Goal: Task Accomplishment & Management: Use online tool/utility

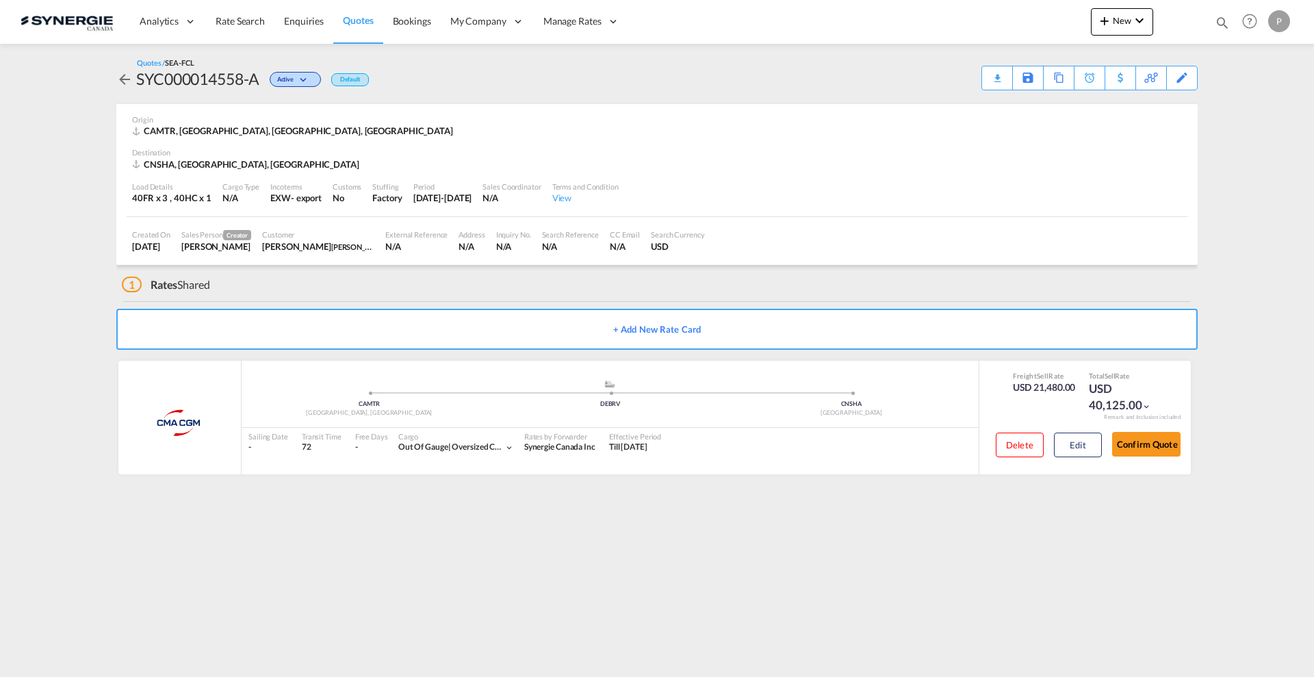
click at [1224, 17] on md-icon "icon-magnify" at bounding box center [1221, 22] width 15 height 15
drag, startPoint x: 1007, startPoint y: 24, endPoint x: 1008, endPoint y: 33, distance: 9.0
click at [1006, 24] on select "Bookings Quotes Enquiries" at bounding box center [1003, 22] width 65 height 25
select select "Quotes"
click at [971, 10] on select "Bookings Quotes Enquiries" at bounding box center [1003, 22] width 65 height 25
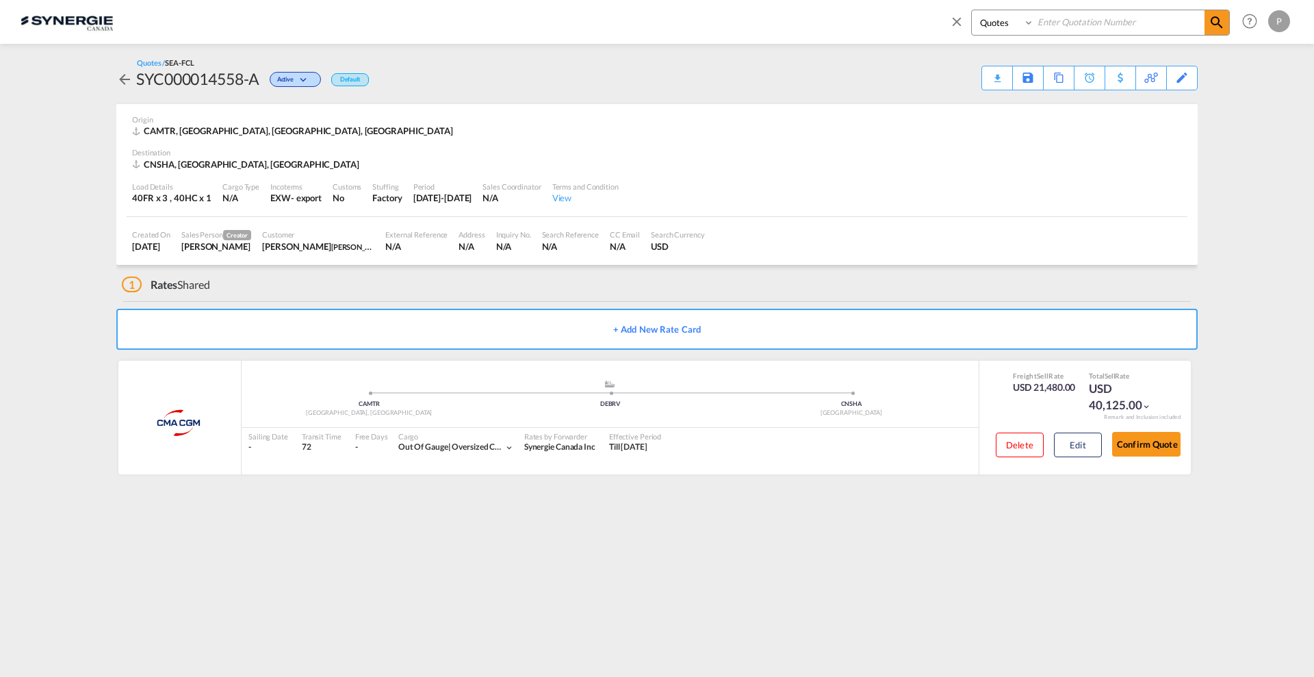
click at [1088, 23] on input at bounding box center [1119, 22] width 170 height 24
type input "13650"
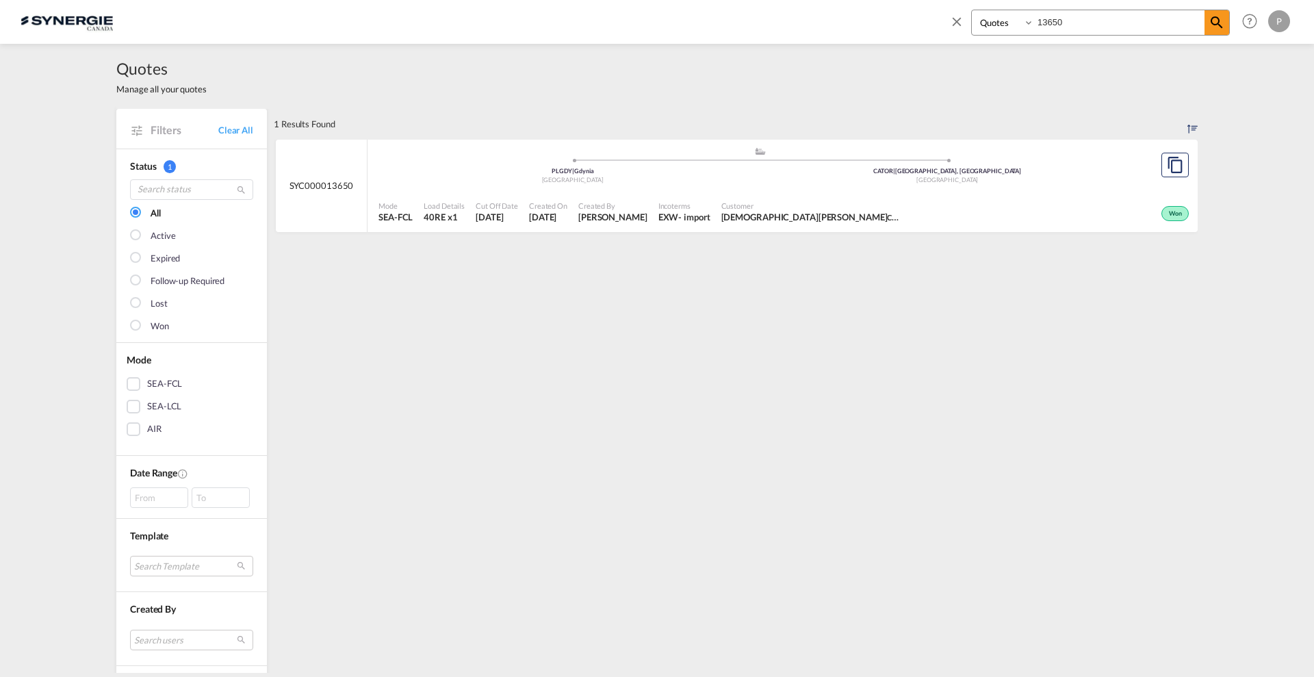
click at [705, 200] on span "Incoterms" at bounding box center [684, 205] width 52 height 10
click at [579, 179] on div "Poland" at bounding box center [572, 180] width 375 height 9
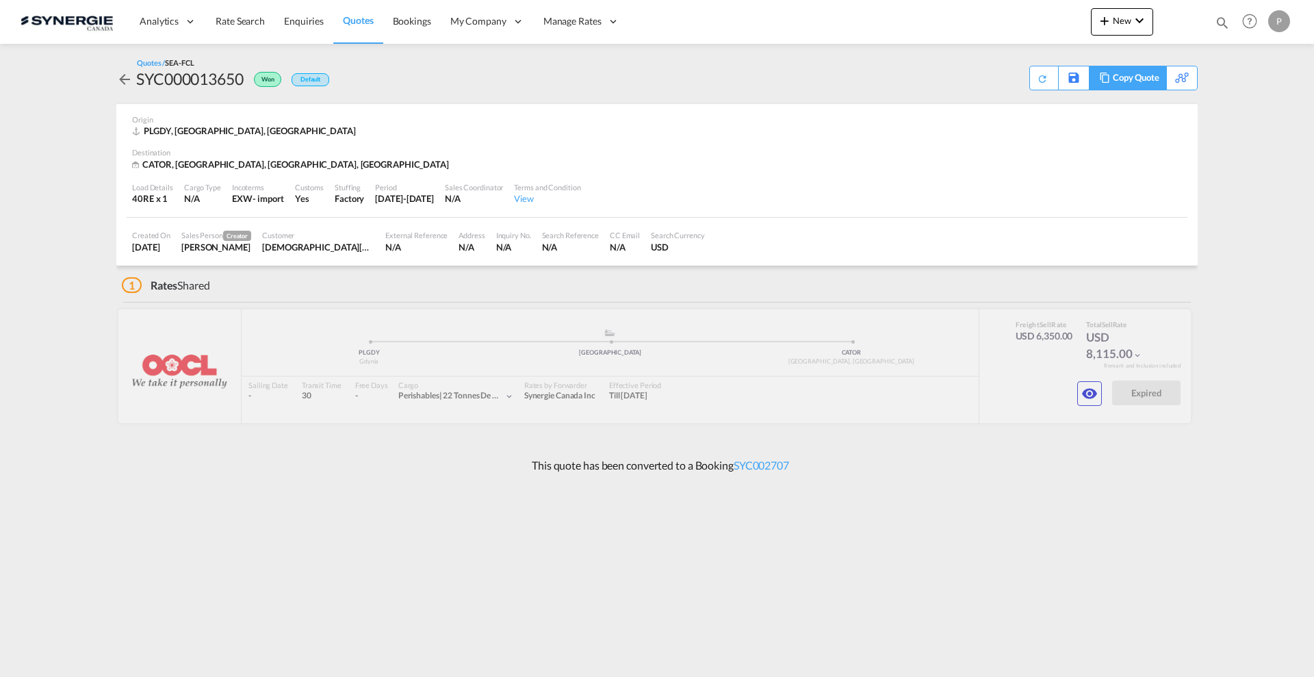
click at [1135, 77] on div "Copy Quote" at bounding box center [1135, 77] width 47 height 23
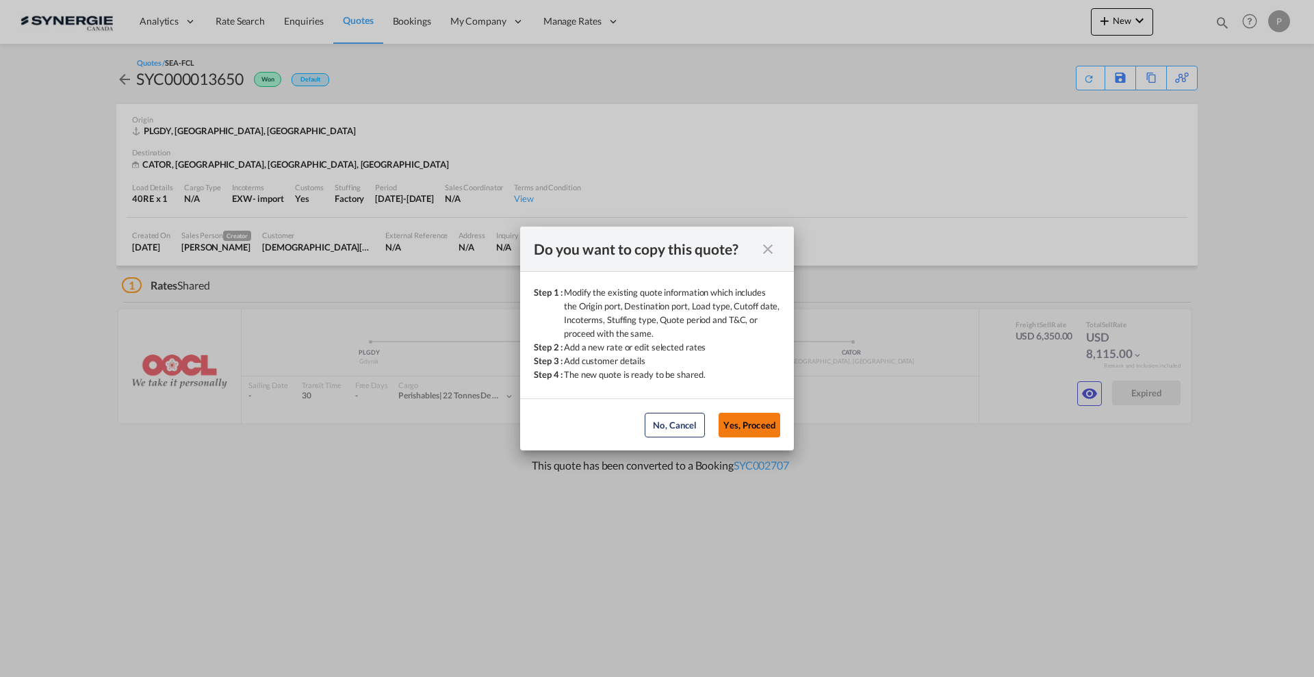
click at [748, 424] on button "Yes, Proceed" at bounding box center [749, 425] width 62 height 25
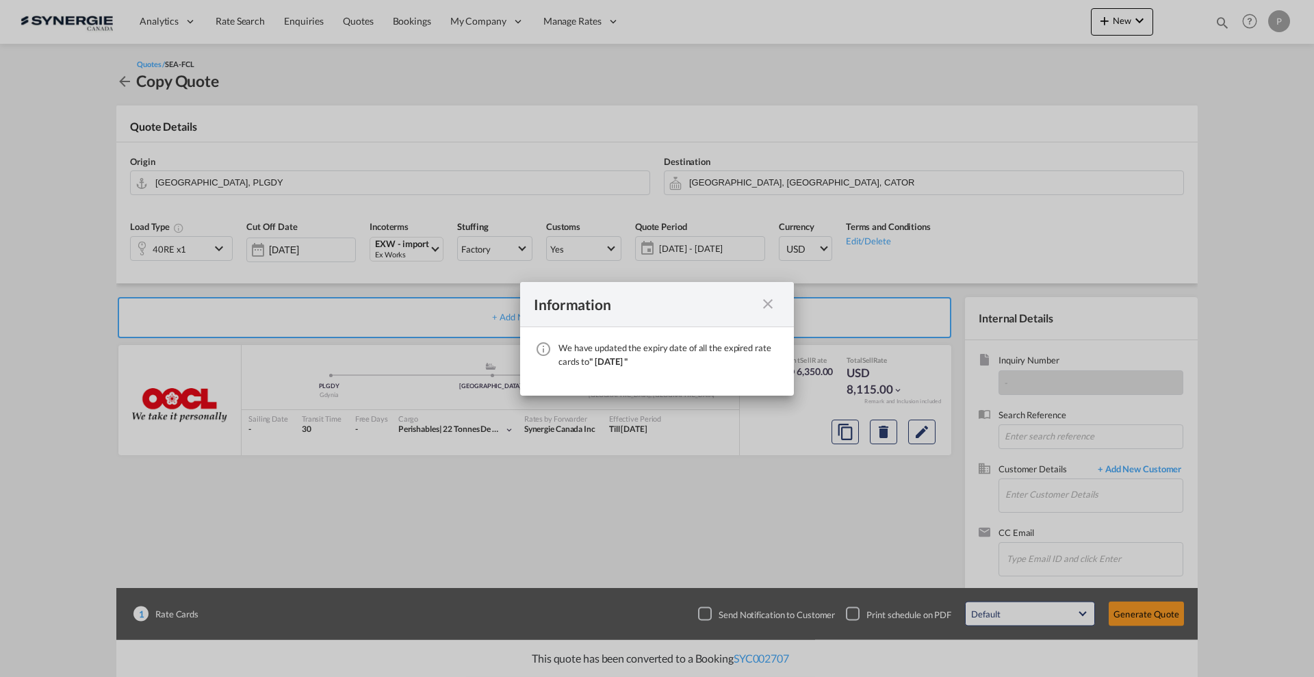
click at [743, 180] on div "Information We have updated the expiry date of all the expired rate cards to " …" at bounding box center [657, 338] width 1314 height 677
click at [773, 303] on md-icon "icon-close fg-AAA8AD cursor" at bounding box center [767, 304] width 16 height 16
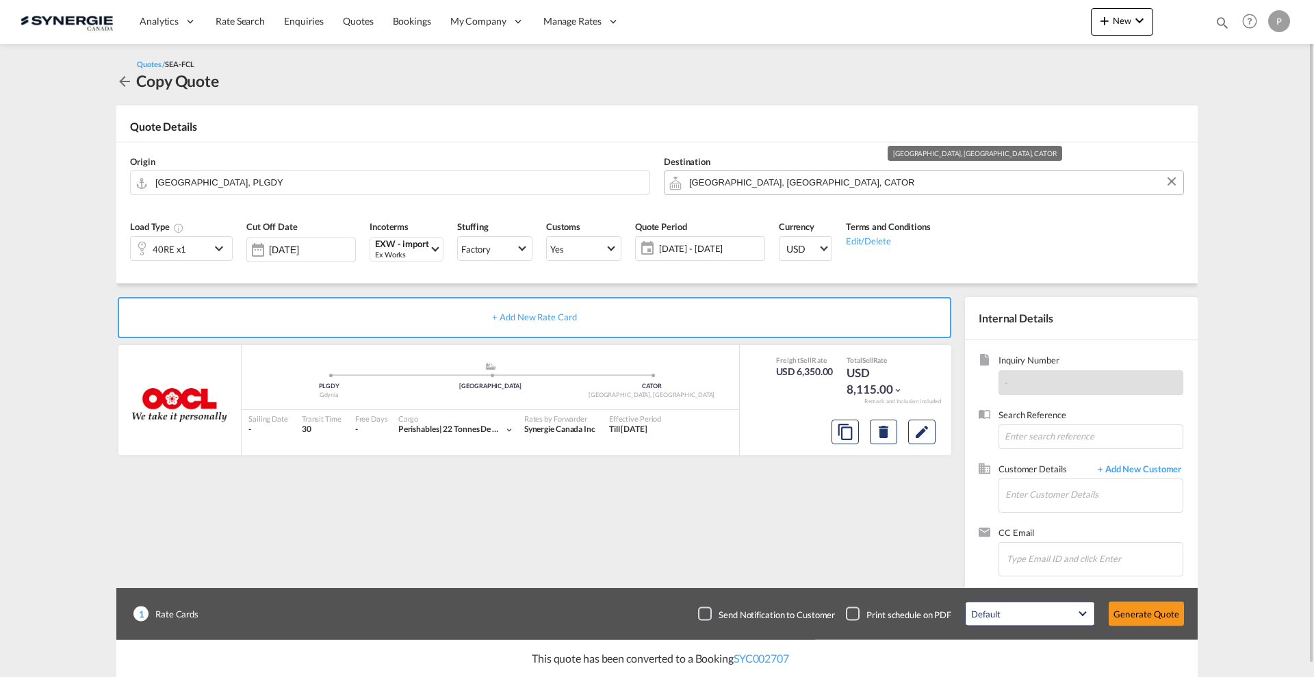
click at [744, 179] on input "Toronto, ON, CATOR" at bounding box center [932, 182] width 487 height 24
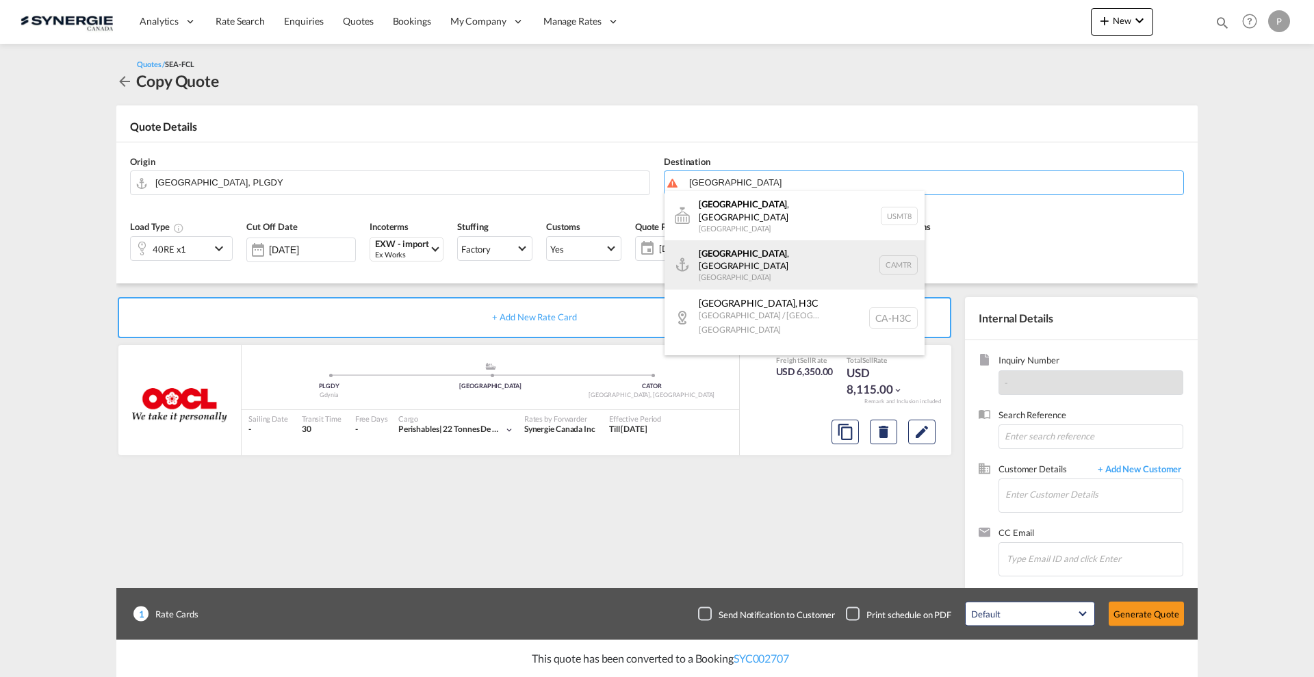
click at [757, 250] on div "Montreal , QC Canada CAMTR" at bounding box center [794, 264] width 260 height 49
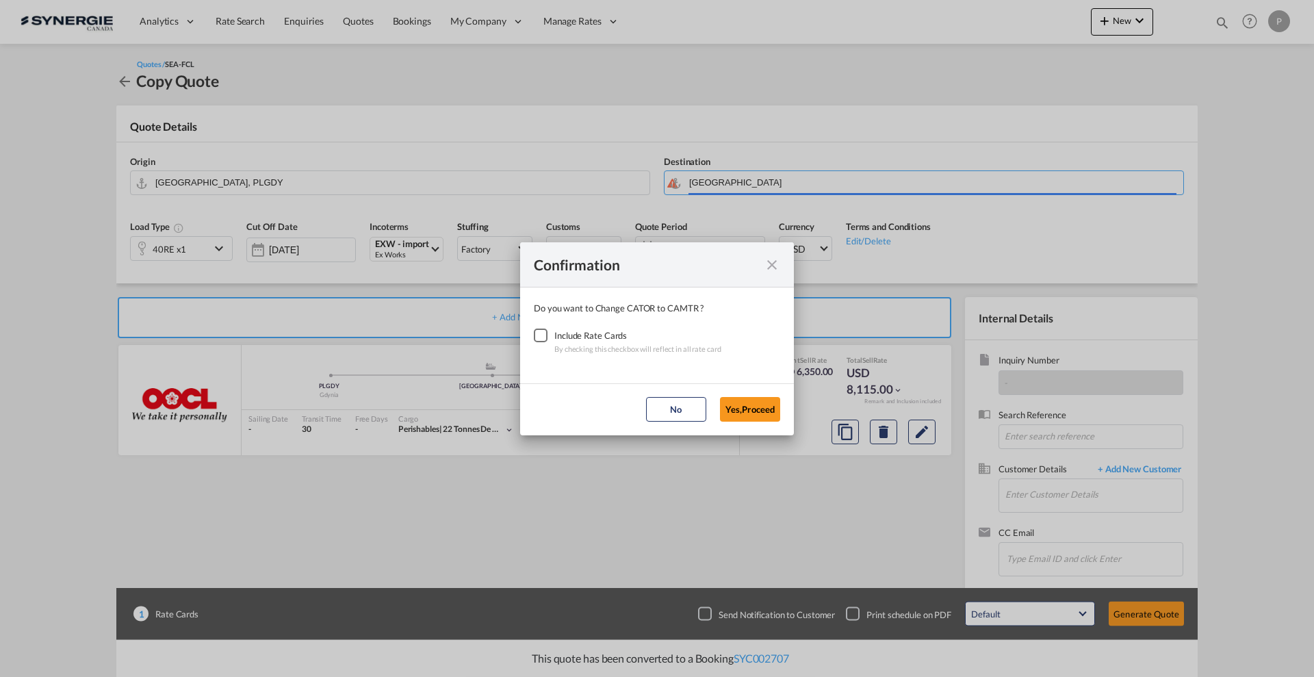
type input "Montreal, QC, CAMTR"
click at [560, 339] on div "Include Rate Cards" at bounding box center [637, 335] width 167 height 14
click at [541, 333] on div "Checkbox No Ink" at bounding box center [541, 335] width 14 height 14
click at [732, 406] on button "Yes,Proceed" at bounding box center [750, 409] width 60 height 25
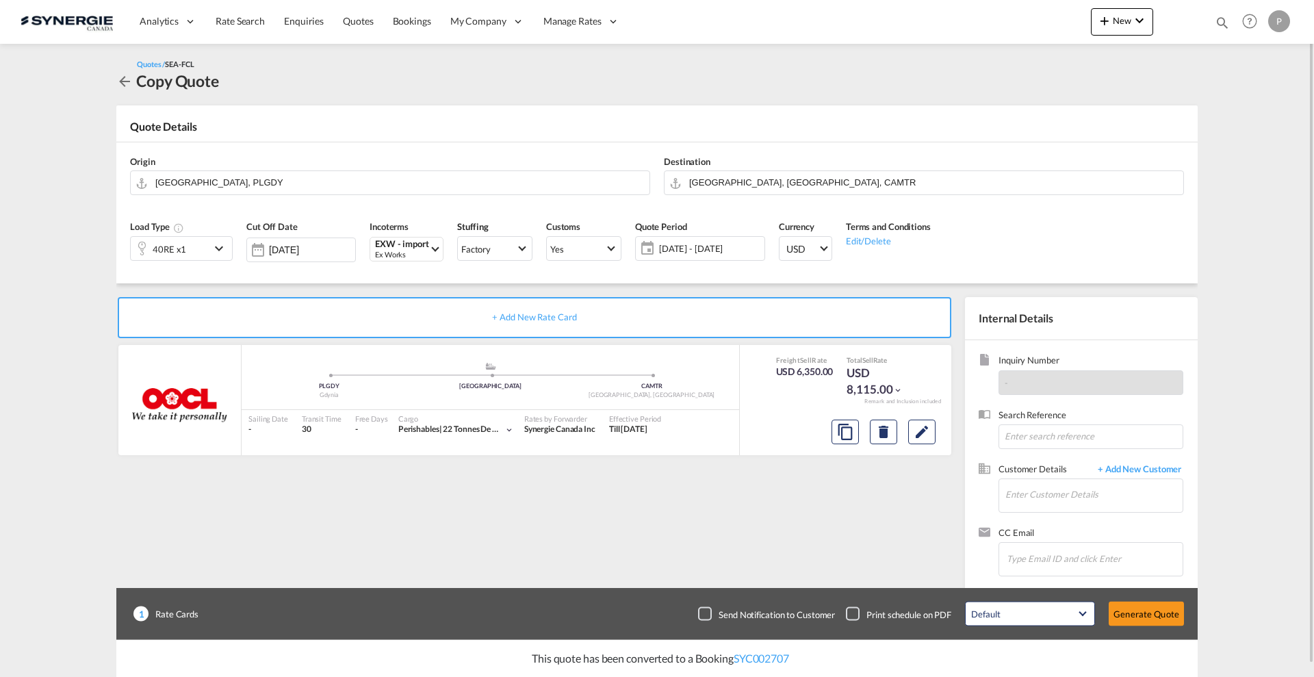
click at [724, 253] on span "11 Sep - 11 Oct 2025" at bounding box center [710, 248] width 102 height 12
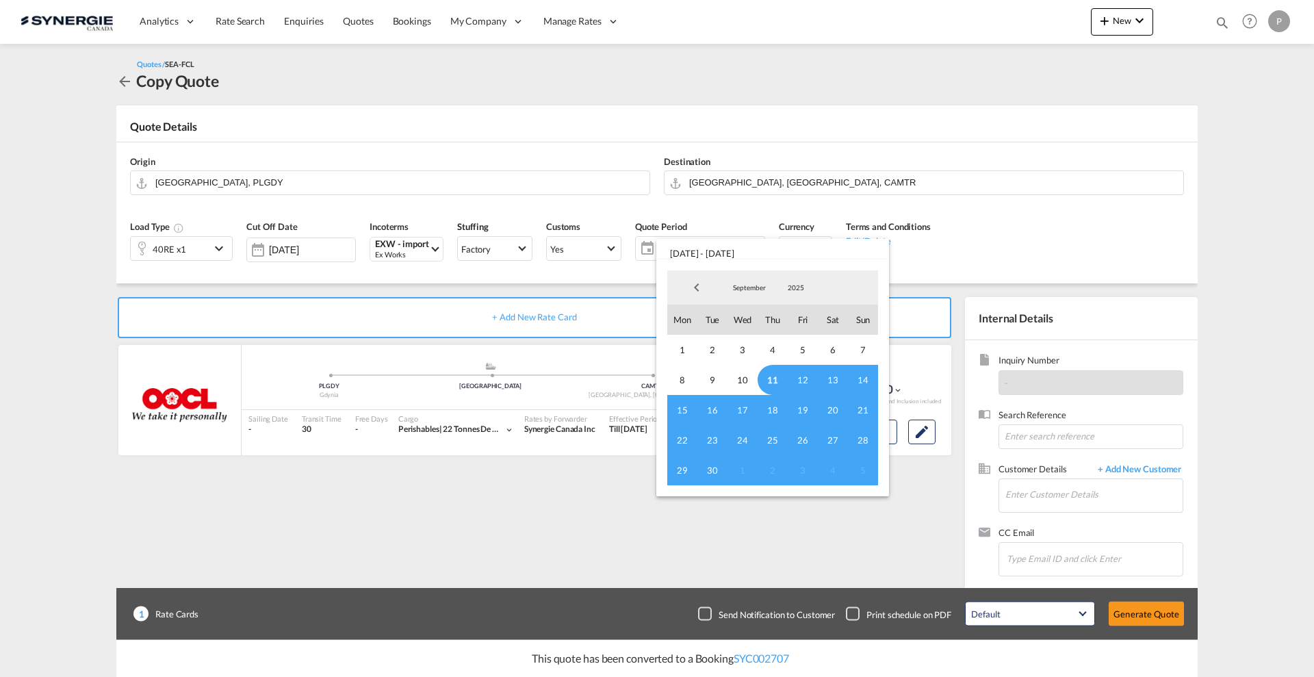
click at [778, 380] on span "11" at bounding box center [772, 380] width 30 height 30
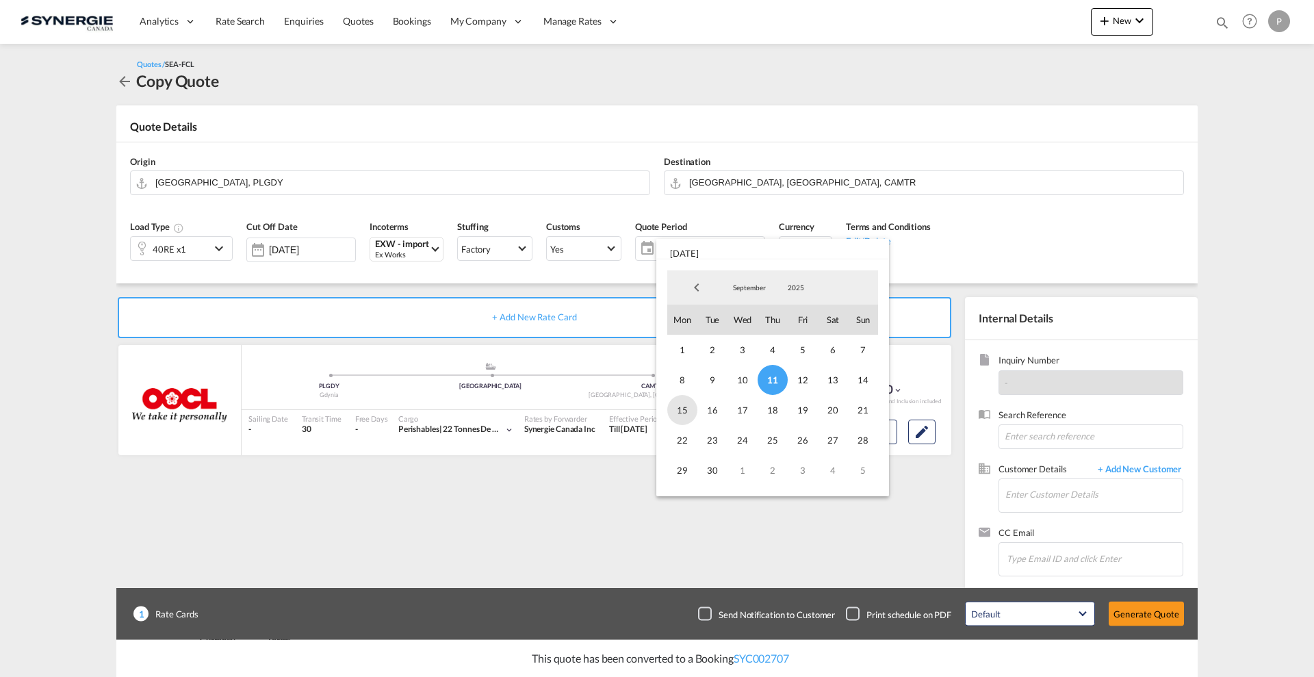
click at [683, 408] on span "15" at bounding box center [682, 410] width 30 height 30
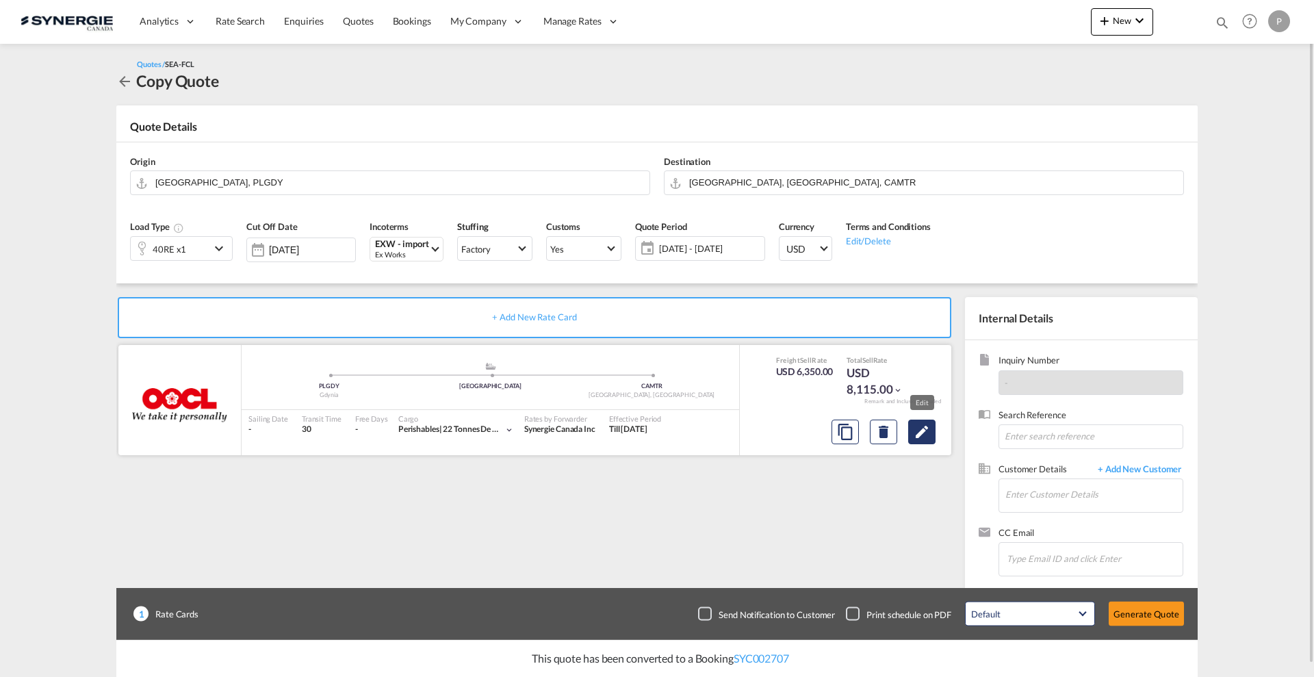
click at [918, 429] on md-icon "Edit" at bounding box center [921, 431] width 16 height 16
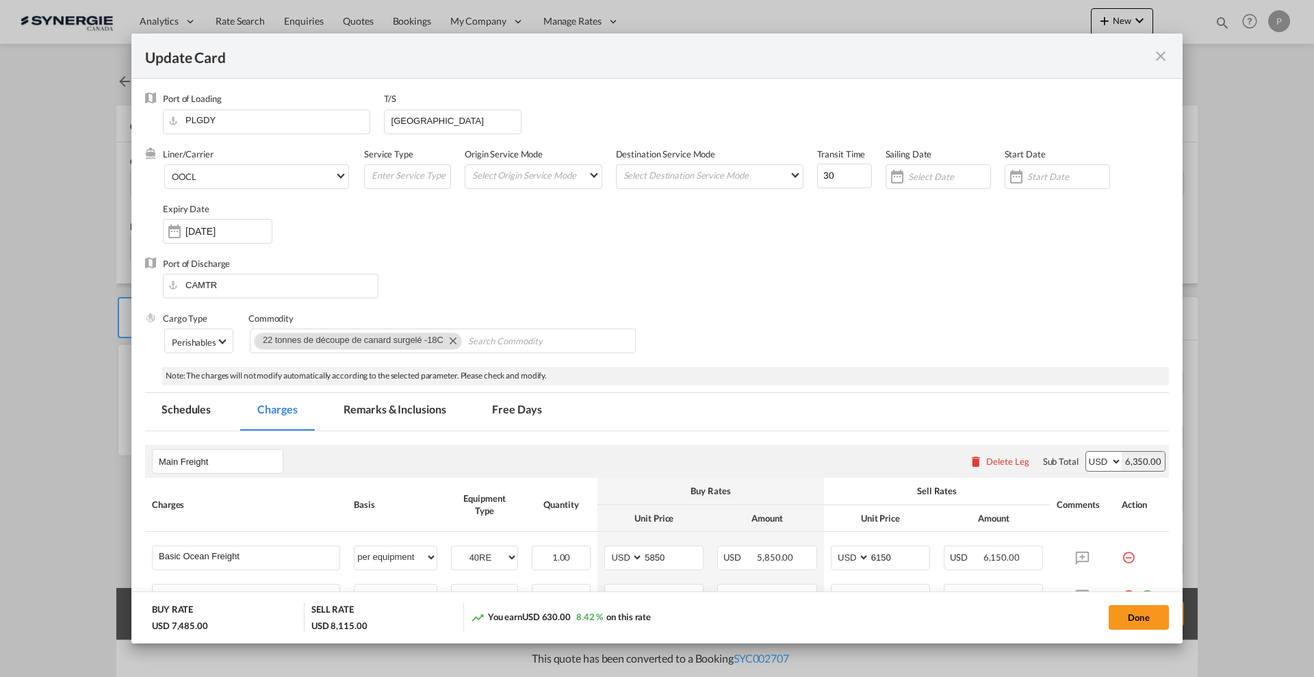
select select "per equipment"
select select "per container"
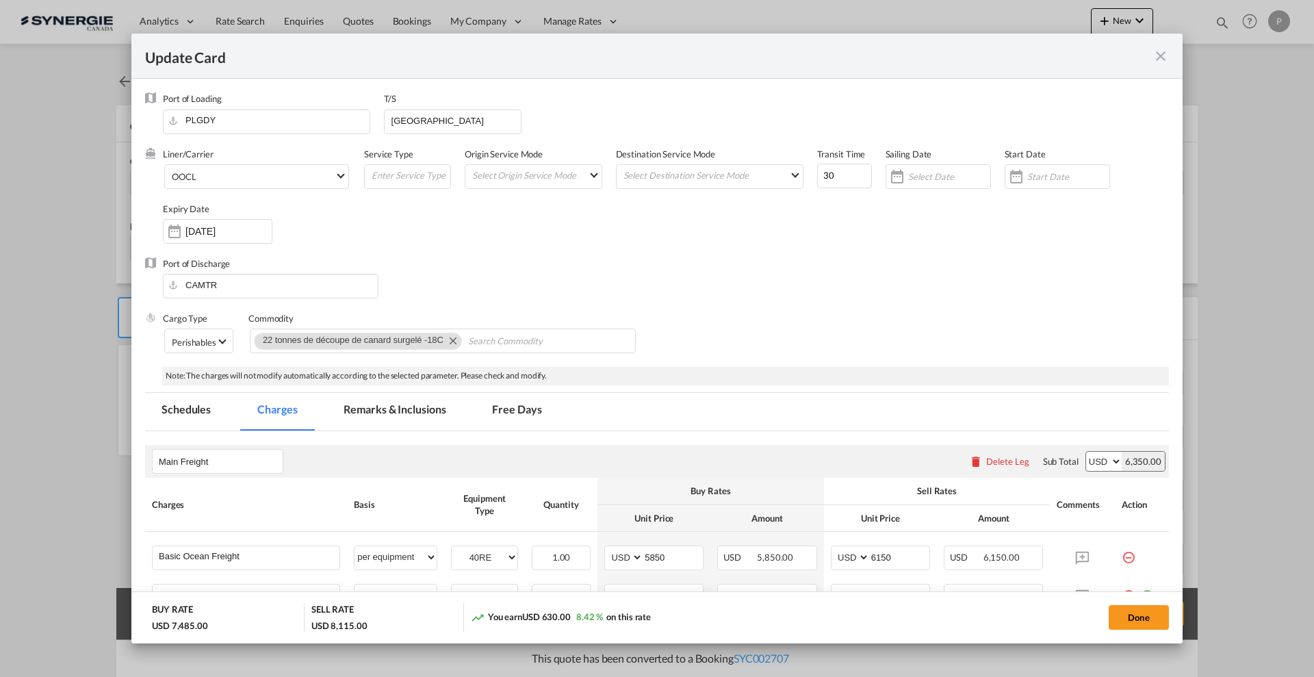
select select "per container"
select select "per B/L"
select select "per shipment"
select select "per container"
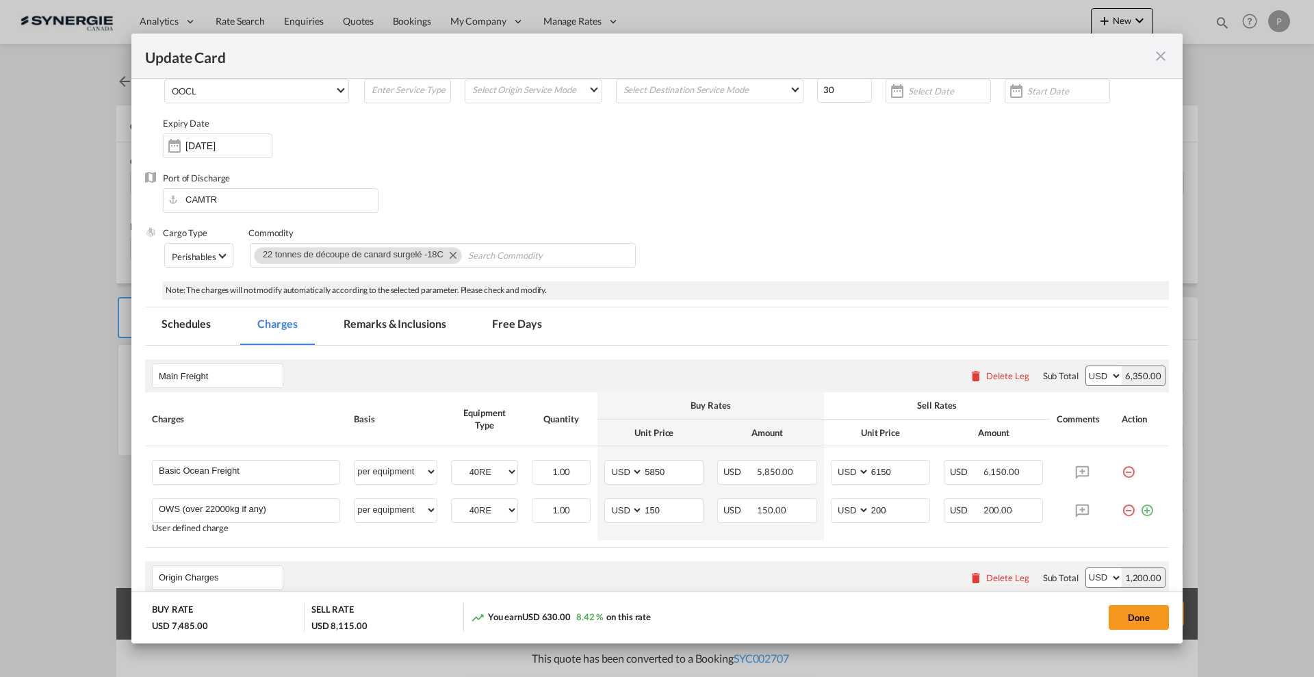
scroll to position [171, 0]
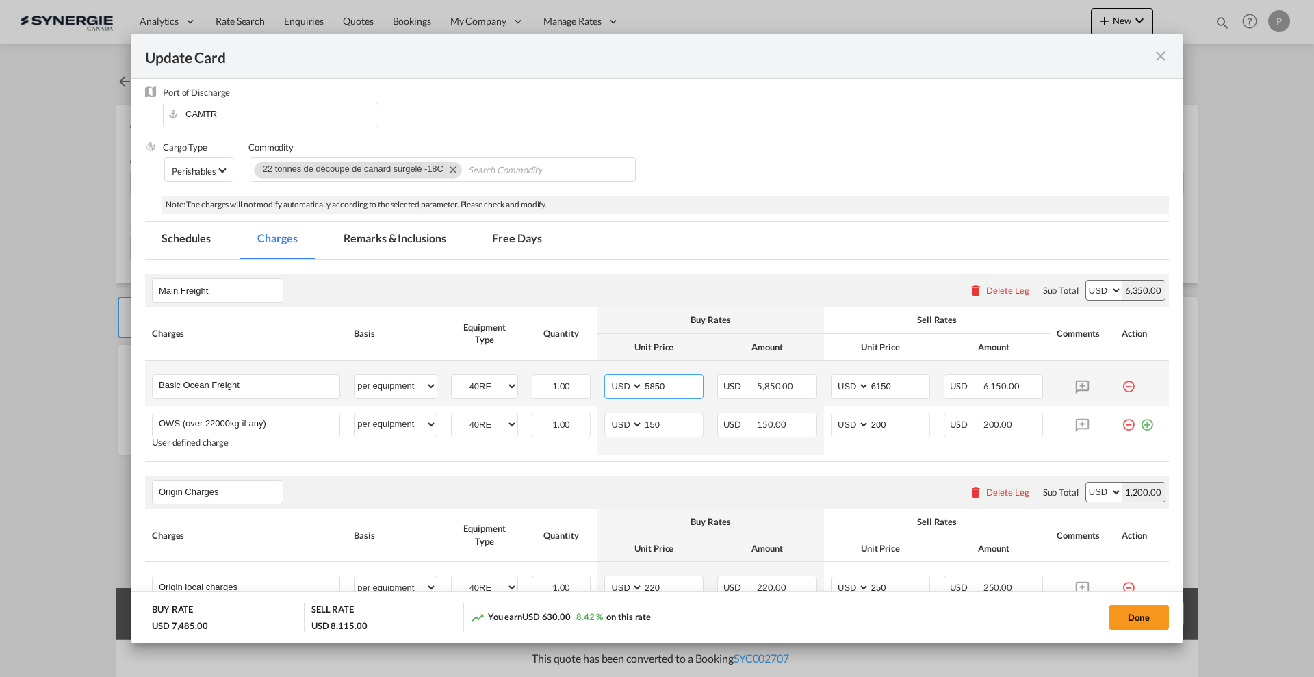
click at [648, 376] on input "5850" at bounding box center [673, 385] width 60 height 21
type input "5050"
drag, startPoint x: 873, startPoint y: 383, endPoint x: 864, endPoint y: 380, distance: 9.3
click at [870, 380] on input "6150" at bounding box center [900, 385] width 60 height 21
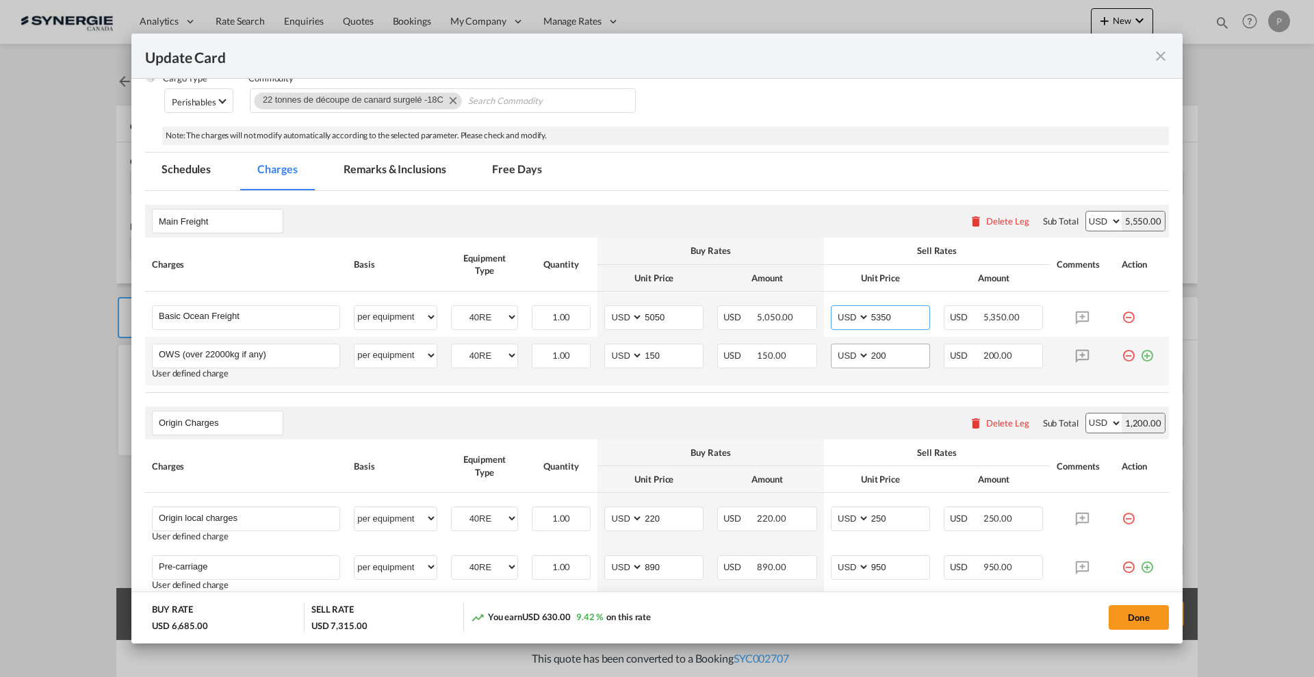
scroll to position [342, 0]
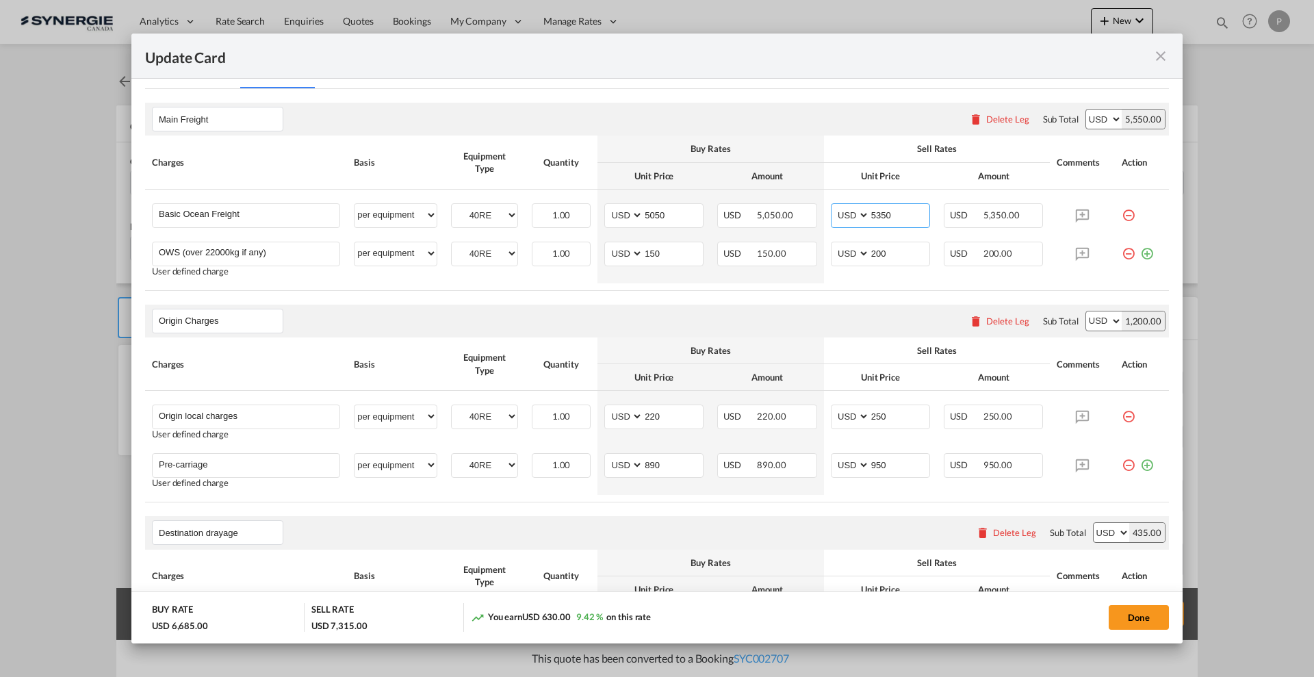
type input "5350"
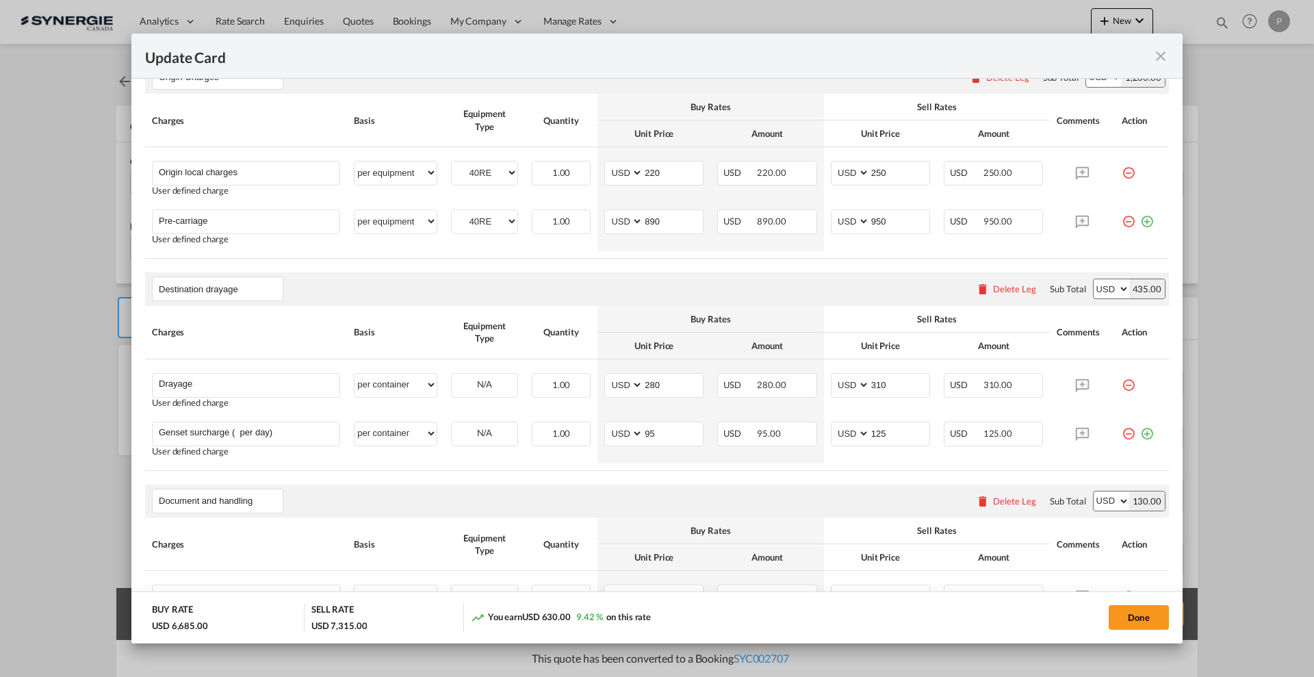
scroll to position [599, 0]
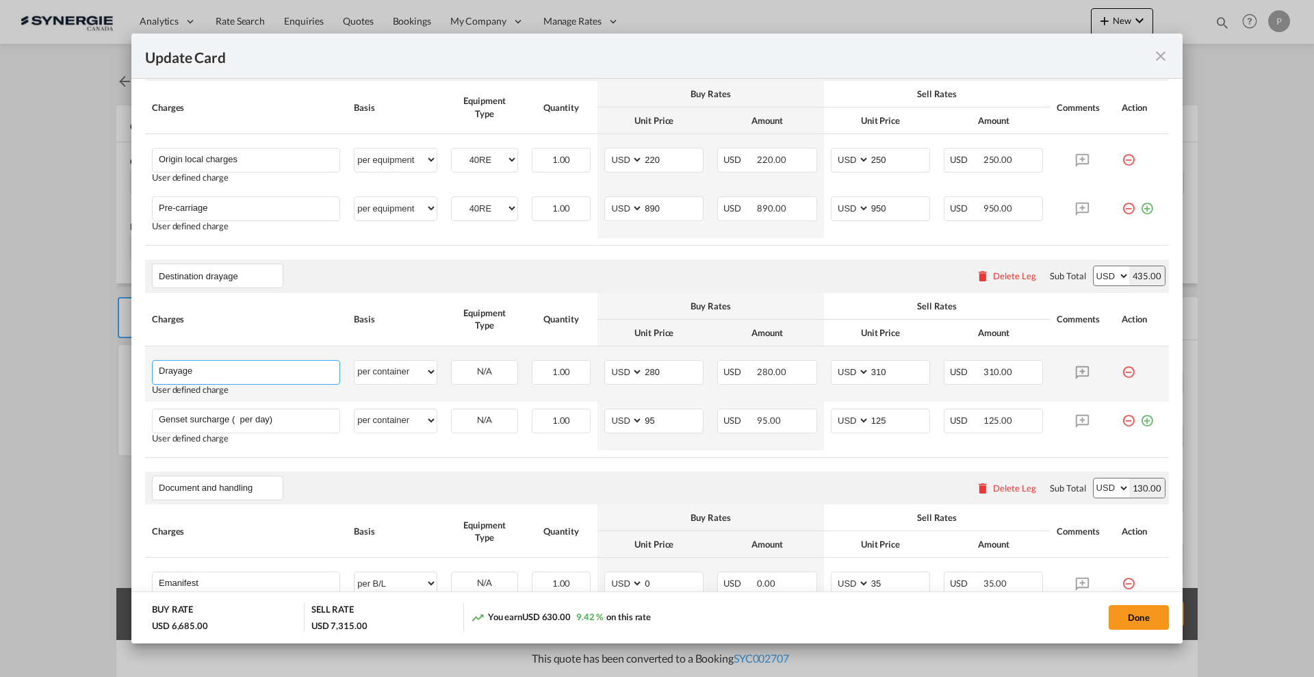
click at [284, 378] on input "Drayage" at bounding box center [249, 371] width 181 height 21
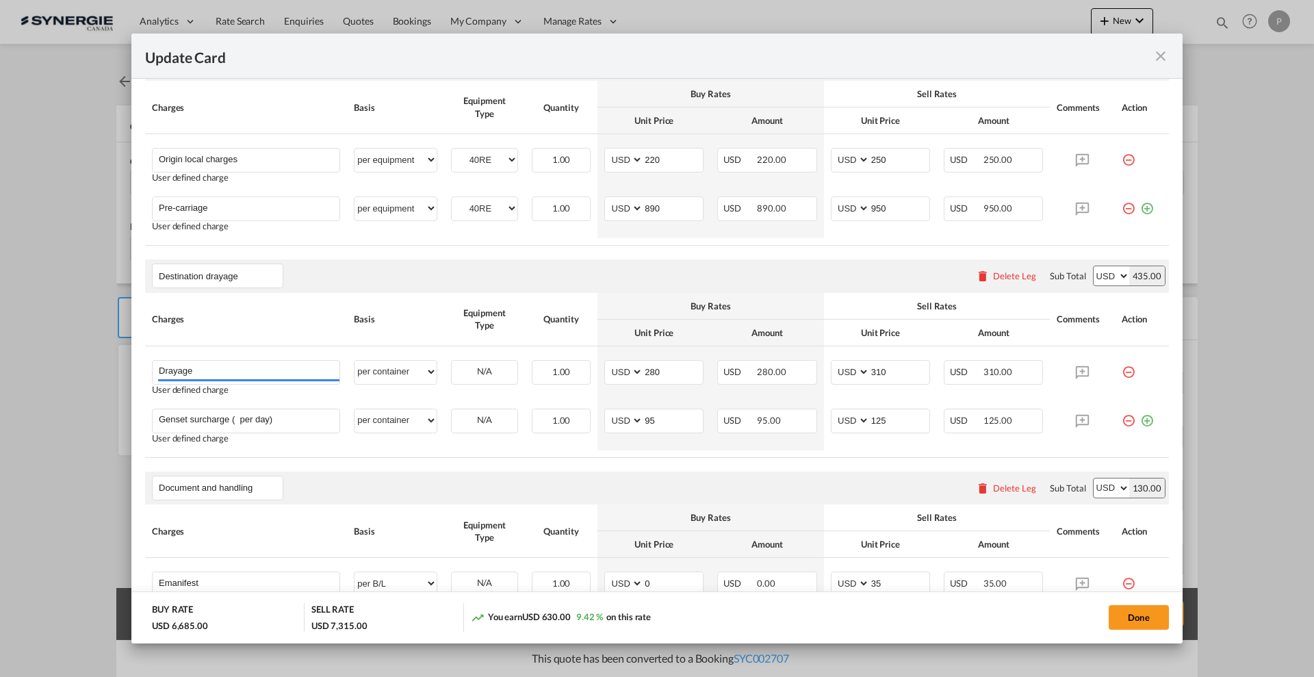
click at [140, 373] on md-dialog-content "Port of Loading PLGDY T/S Antwerp Liner/Carrier OOCL 2HM LOGISTICS D.O.O AAXL G…" at bounding box center [656, 361] width 1051 height 564
click at [158, 369] on div "Update CardPort of ..." at bounding box center [158, 371] width 1 height 21
click at [160, 369] on input "Drayage" at bounding box center [249, 371] width 181 height 21
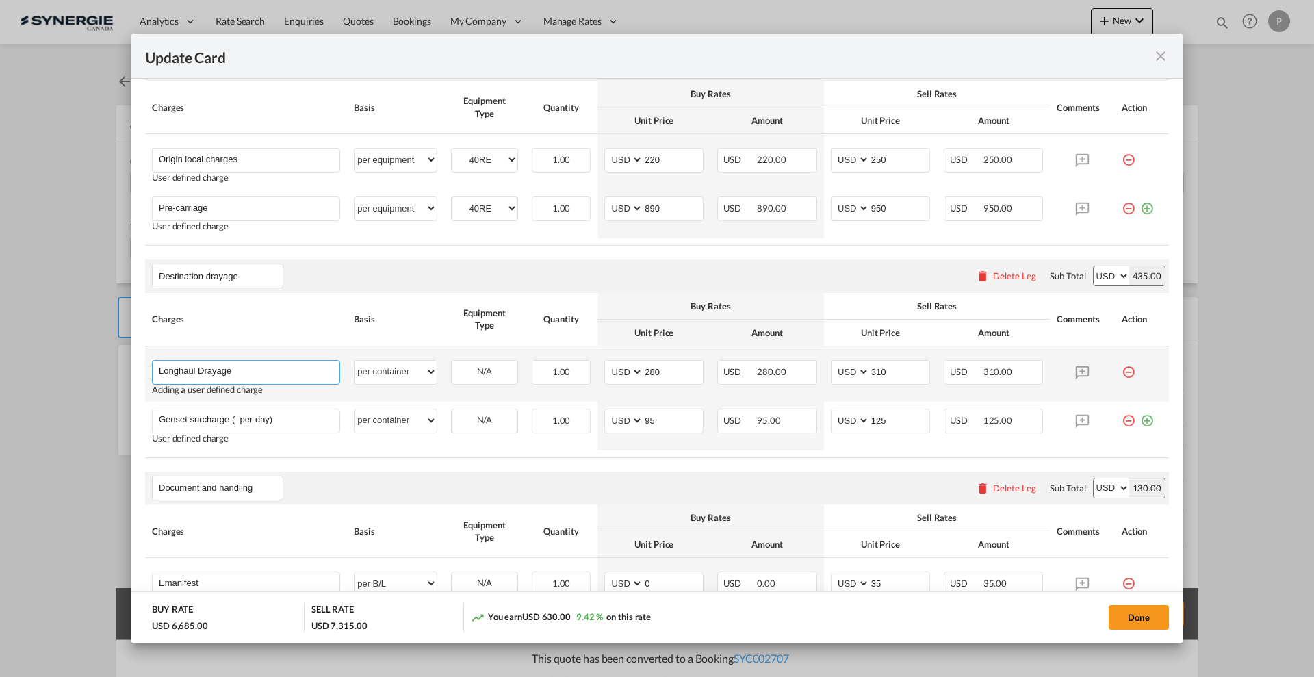
click at [292, 361] on input "Longhaul Drayage" at bounding box center [249, 371] width 181 height 21
drag, startPoint x: 239, startPoint y: 369, endPoint x: 416, endPoint y: 367, distance: 177.2
click at [416, 367] on tr "Longhaul Drayage - Montreal to Toronto Please Enter User Defined Charges Cannot…" at bounding box center [656, 373] width 1023 height 55
type input "Longhaul Drayage - incl Genset"
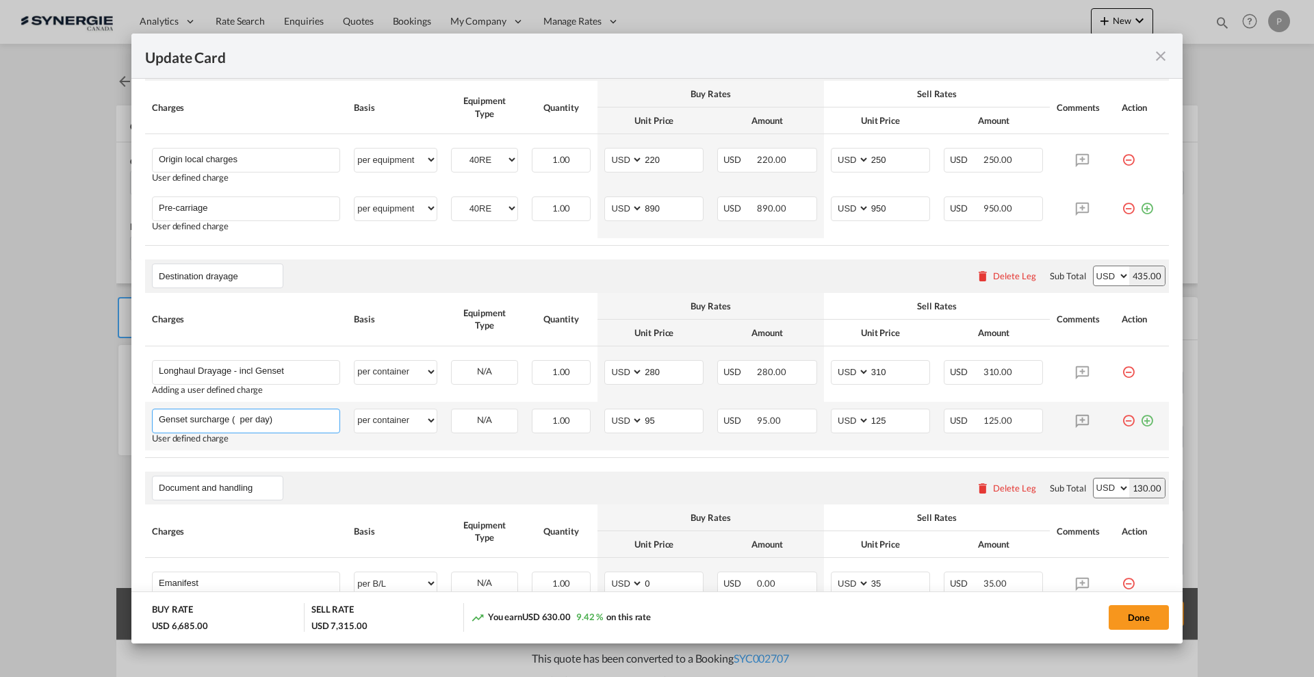
click at [239, 417] on input "Genset surcharge ( per day)" at bounding box center [249, 419] width 181 height 21
type input "Port fees"
type input "50"
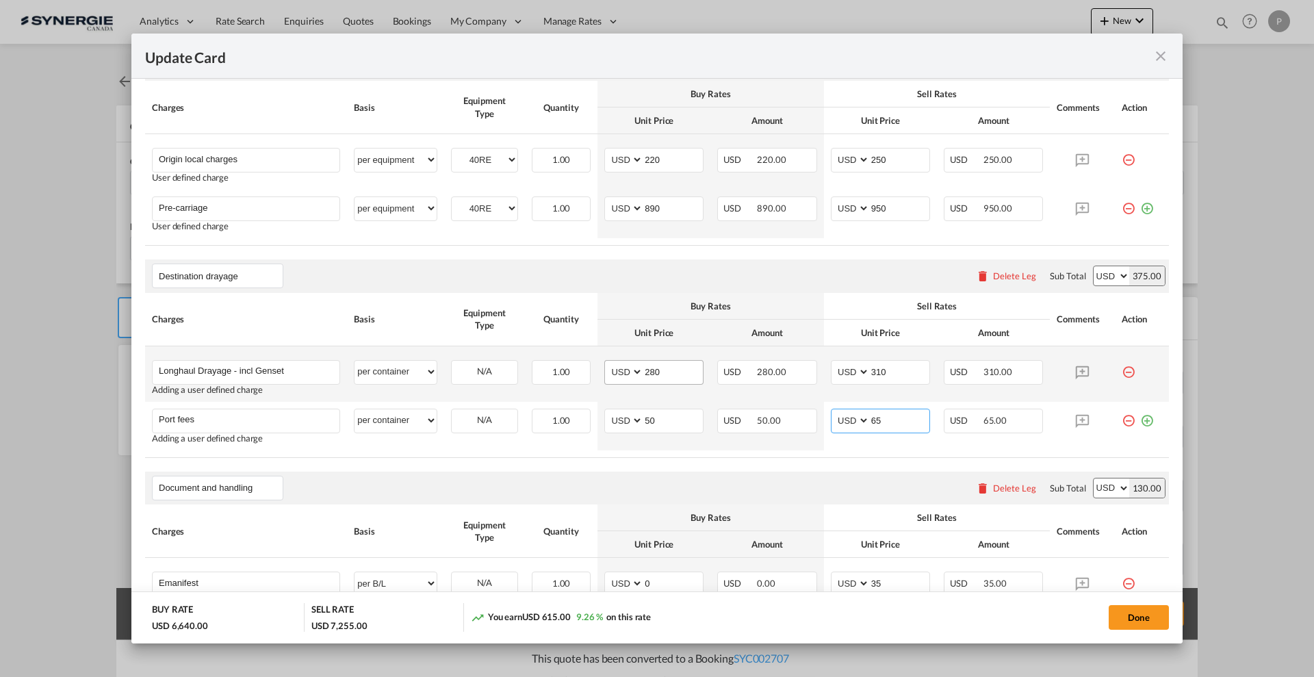
type input "65"
click at [659, 376] on input "280" at bounding box center [673, 371] width 60 height 21
click at [679, 369] on input "280" at bounding box center [673, 371] width 60 height 21
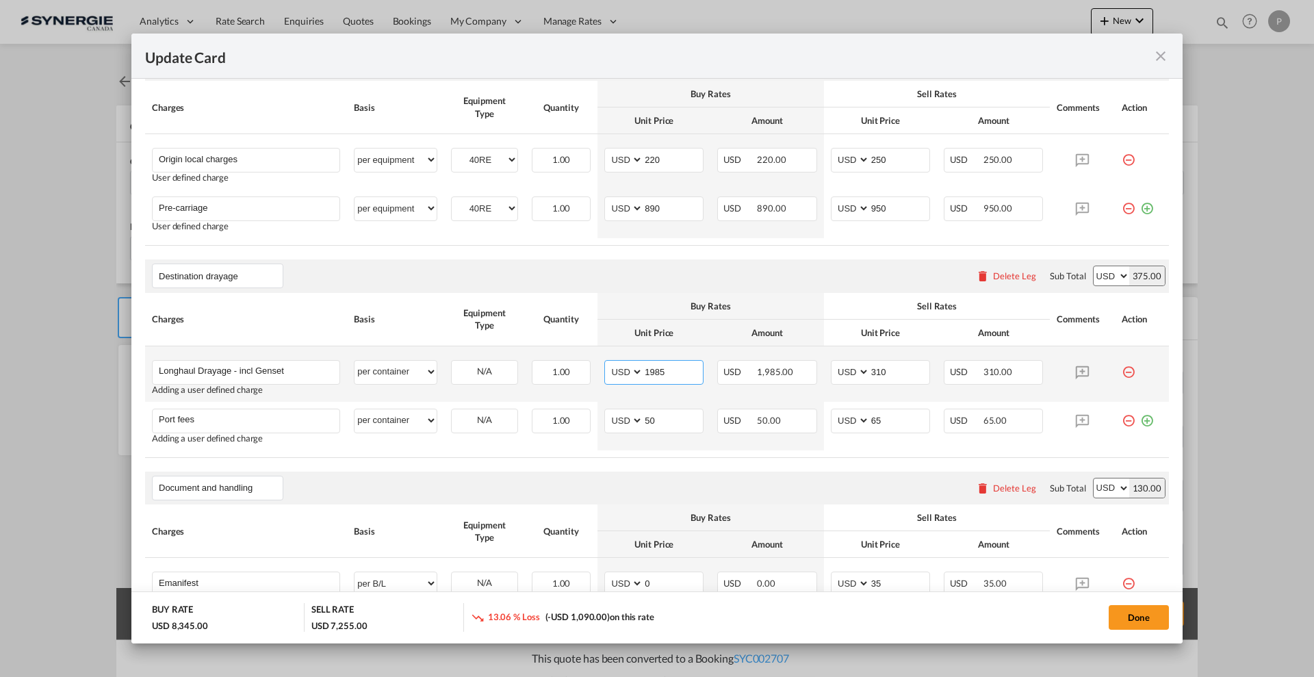
type input "1985"
click at [870, 369] on input "310" at bounding box center [900, 371] width 60 height 21
click at [870, 370] on input "310" at bounding box center [900, 371] width 60 height 21
type input "2100"
click at [835, 317] on th "Sell Rates" at bounding box center [937, 306] width 226 height 27
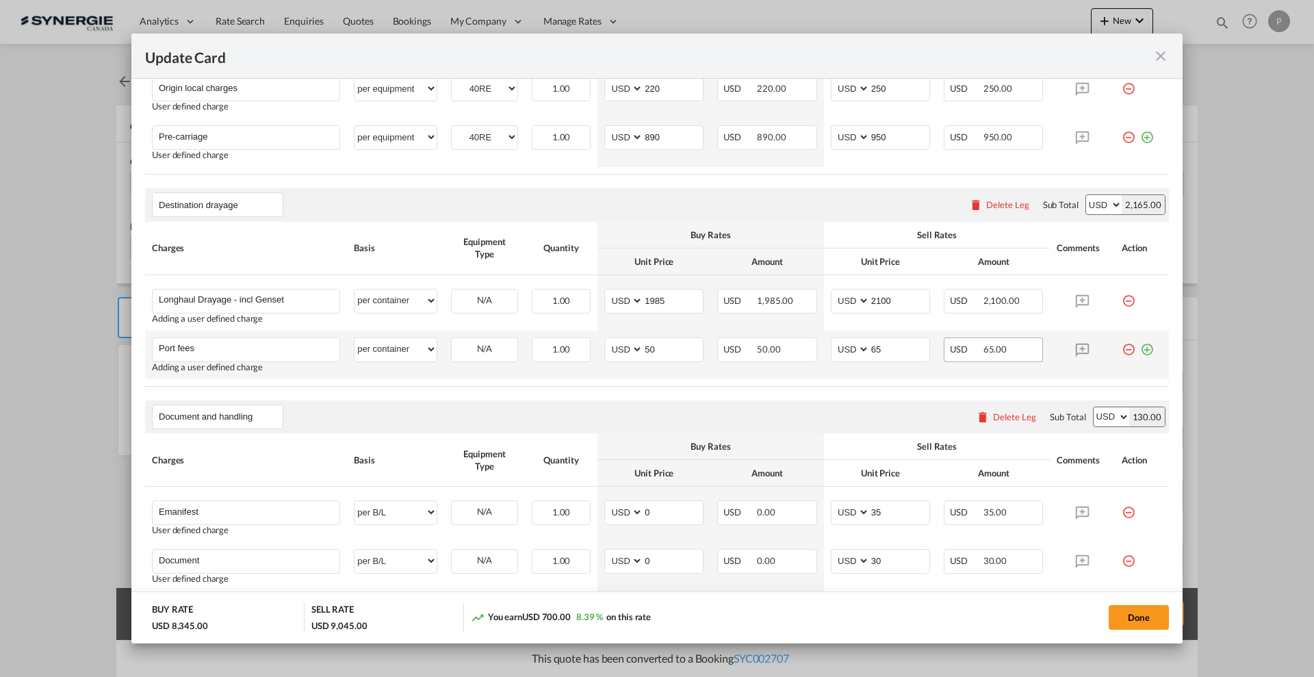
scroll to position [694, 0]
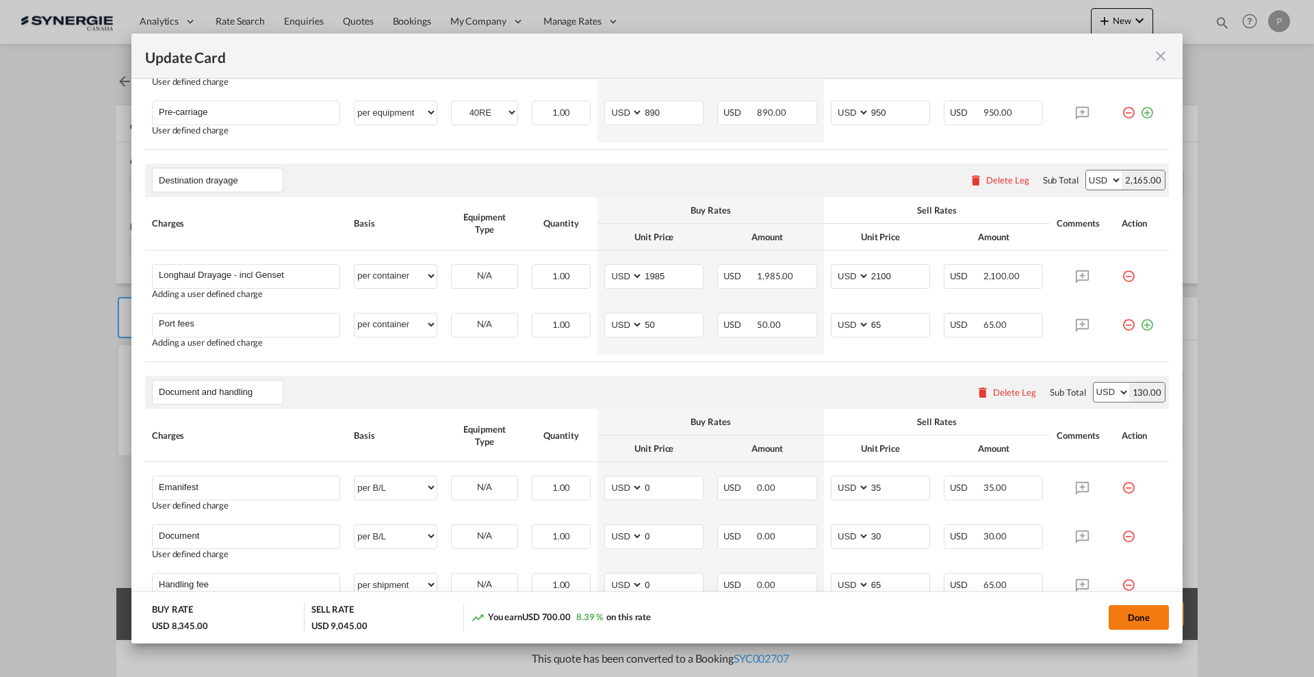
click at [1135, 618] on button "Done" at bounding box center [1138, 617] width 60 height 25
type input "10 Oct 2025"
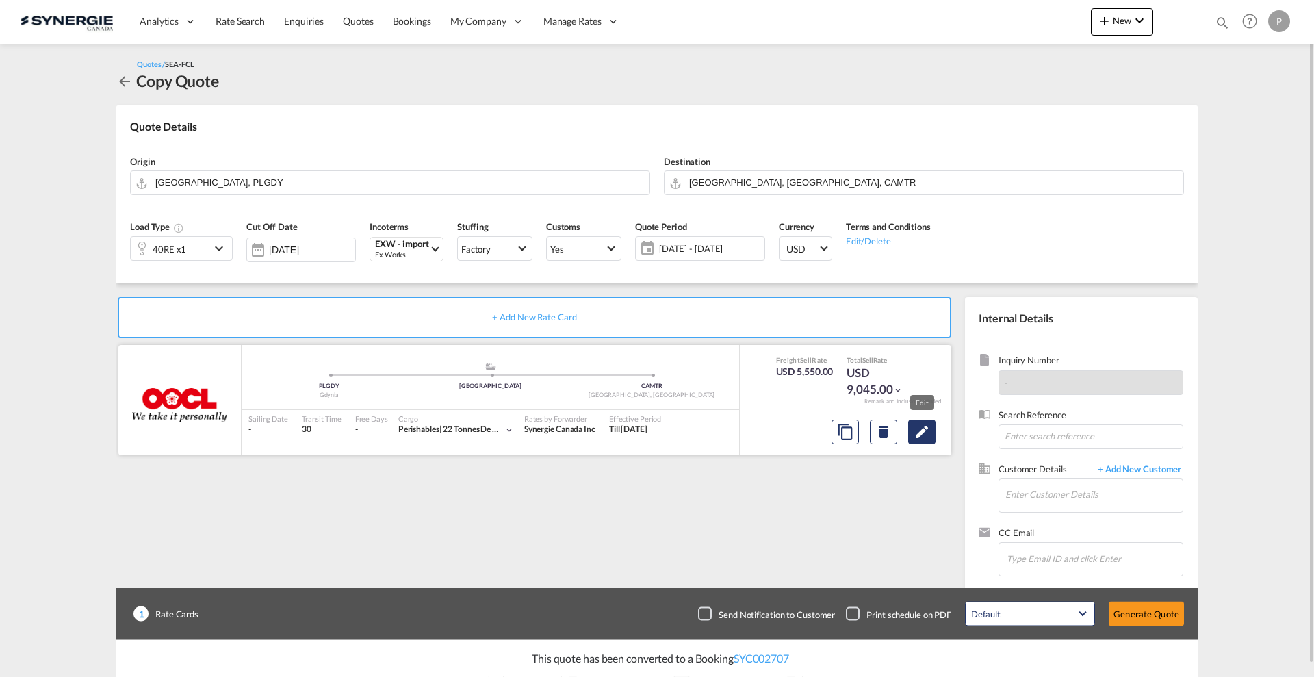
click at [918, 437] on md-icon "Edit" at bounding box center [921, 431] width 16 height 16
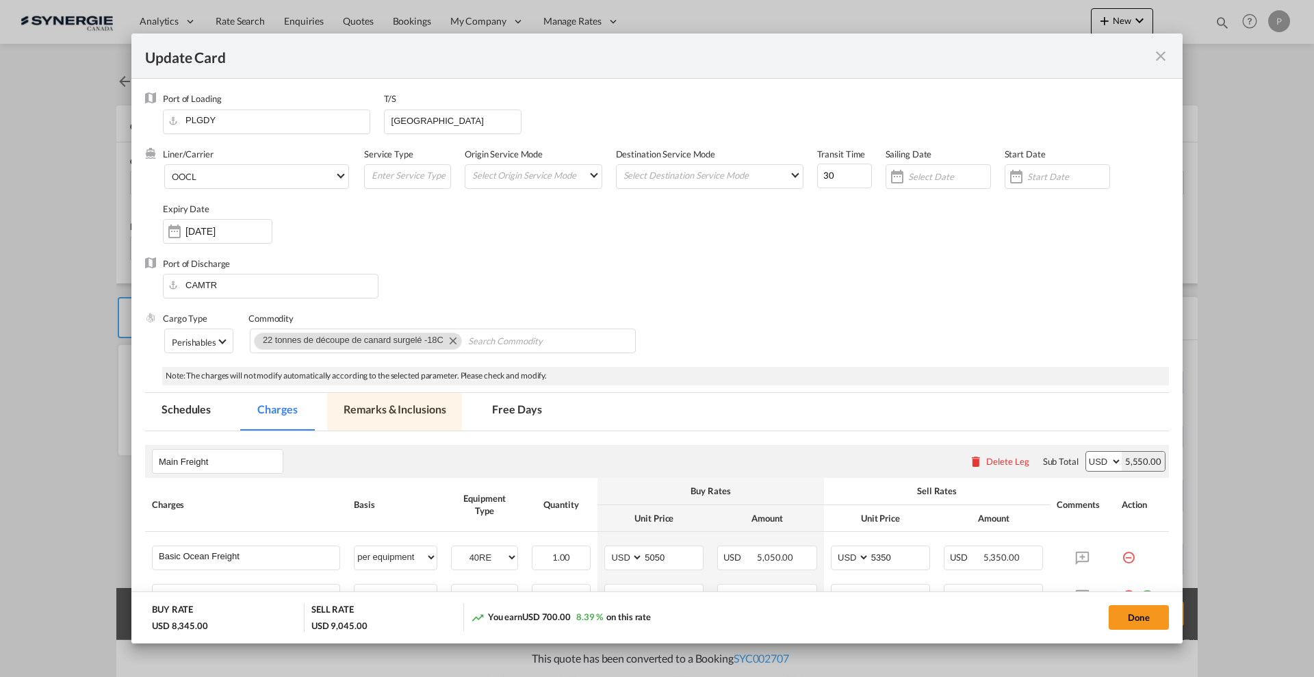
click at [383, 406] on md-tab-item "Remarks & Inclusions" at bounding box center [394, 412] width 135 height 38
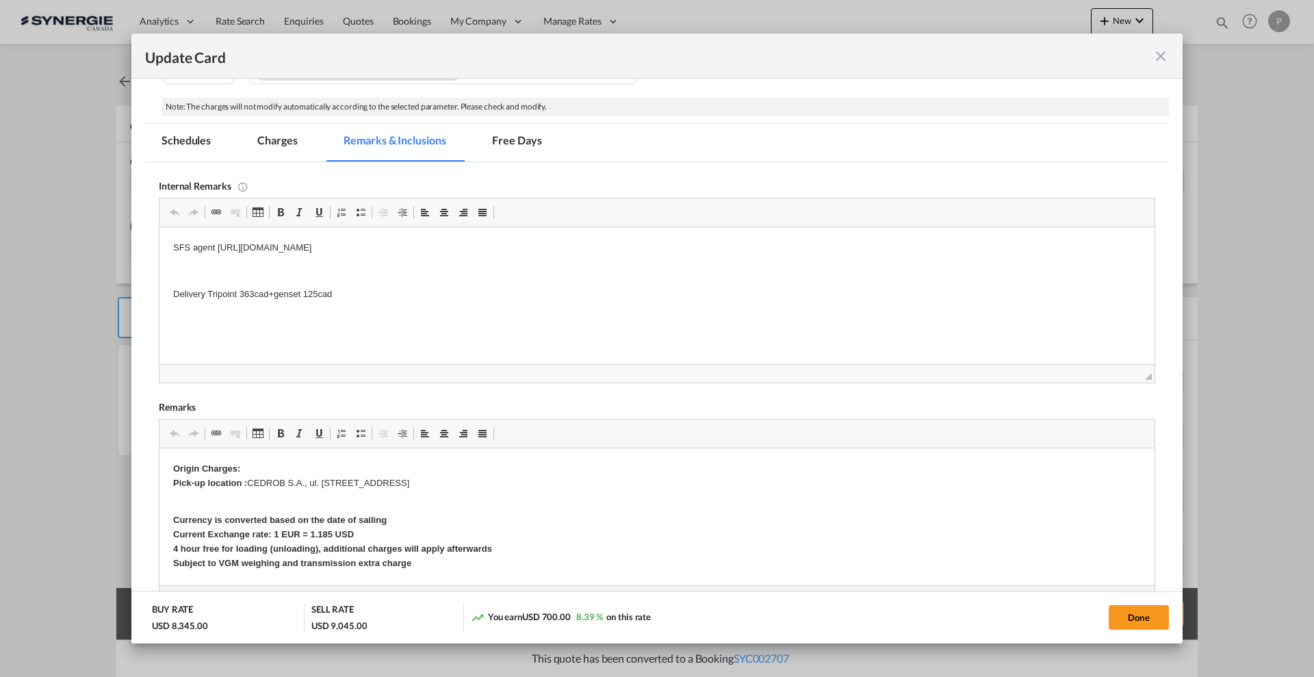
scroll to position [257, 0]
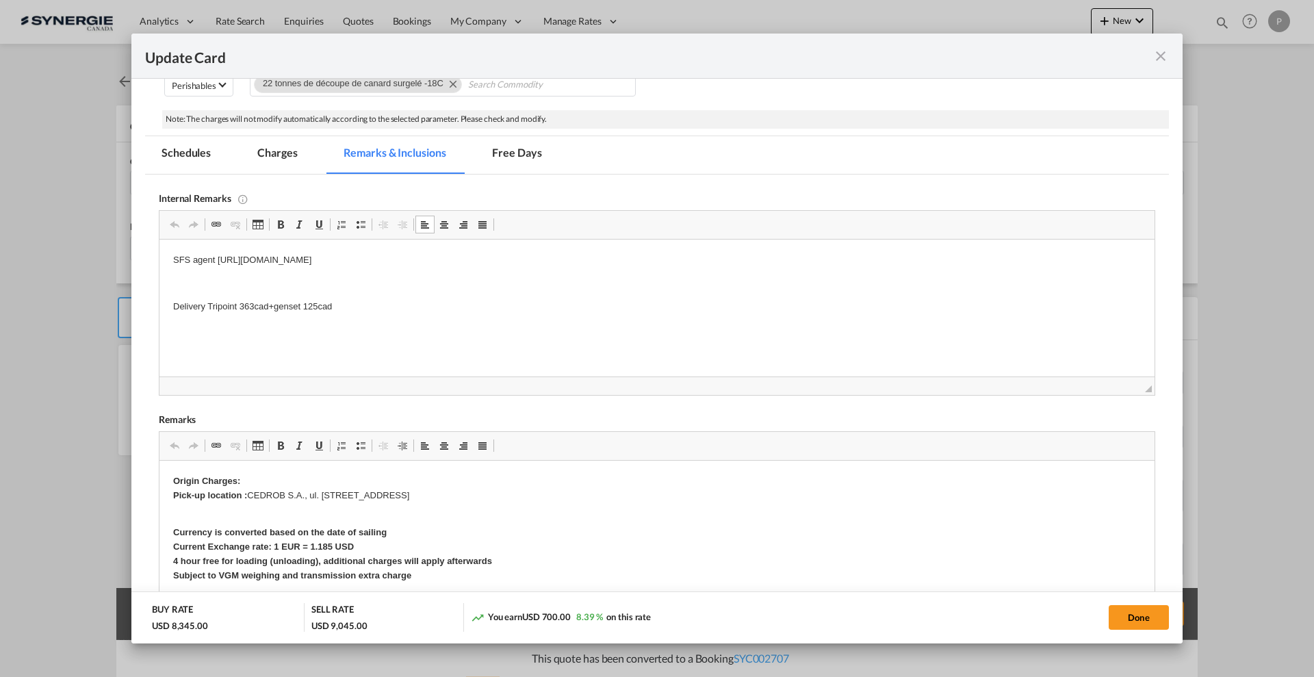
drag, startPoint x: 345, startPoint y: 304, endPoint x: 211, endPoint y: 300, distance: 134.2
drag, startPoint x: 204, startPoint y: 302, endPoint x: 459, endPoint y: 305, distance: 255.2
click at [459, 305] on p "Delivery Tripoint 363cad+genset 125cad" at bounding box center [656, 307] width 967 height 14
click at [426, 295] on body "SFS agent https://app.frontapp.com/open/cnv_q1jwde7?key=qW202LER7pXqCgwSiG2DSqY…" at bounding box center [656, 283] width 967 height 60
click at [430, 276] on p "Editor, editor4" at bounding box center [656, 283] width 967 height 14
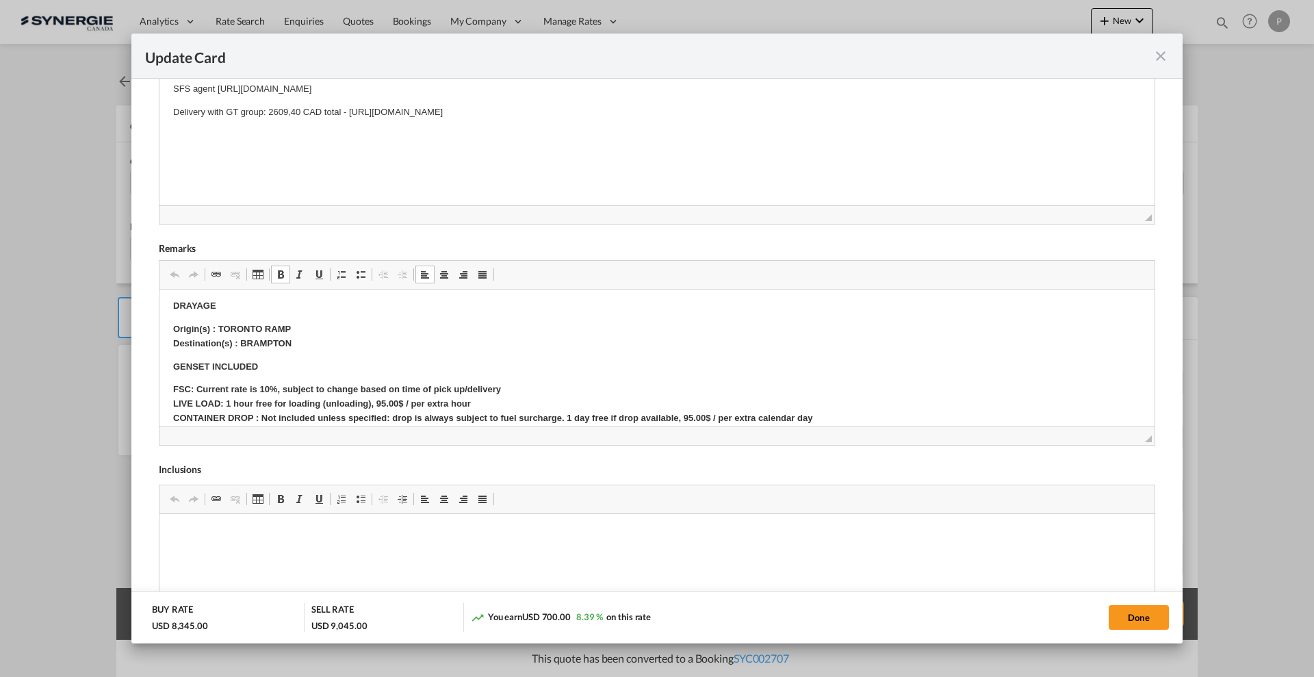
click at [296, 342] on p "Origin(s) : TORONTO RAMP Destination(s) : BRAMPTON" at bounding box center [656, 336] width 967 height 29
click at [266, 388] on body "Origin Charges: Pick-up location : CEDROB S.A., ul. Mickiewicza 108, 99-300 Kut…" at bounding box center [656, 367] width 967 height 640
click at [291, 360] on p "GENSET INCLUDED" at bounding box center [656, 367] width 967 height 14
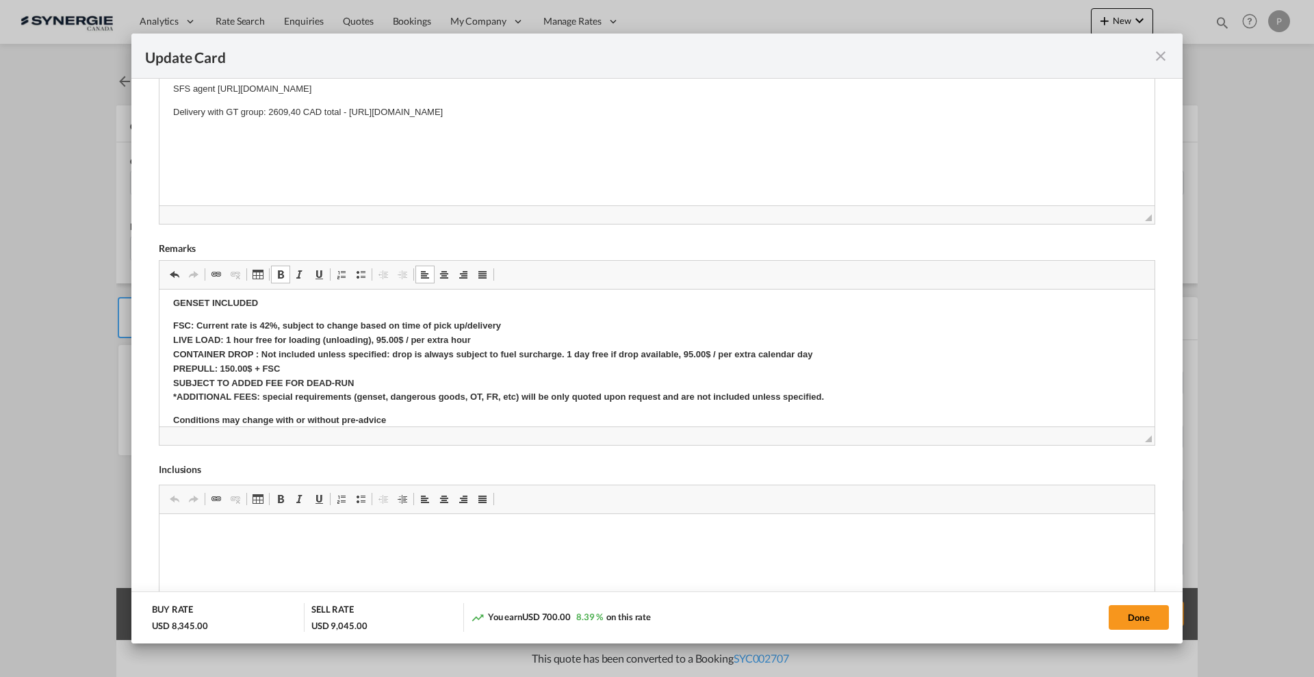
scroll to position [342, 0]
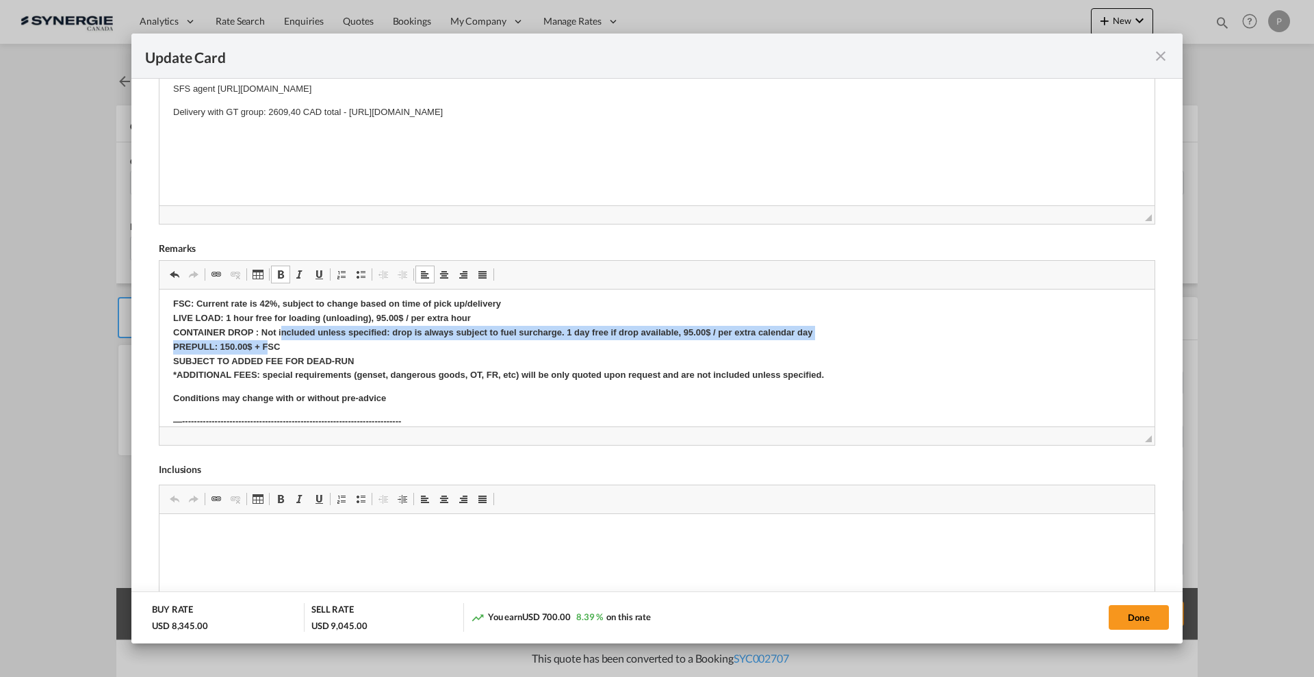
drag, startPoint x: 280, startPoint y: 339, endPoint x: 266, endPoint y: 348, distance: 16.5
click at [266, 348] on p "FSC: Current rate is 42%, subject to change based on time of pick up/delivery L…" at bounding box center [656, 340] width 967 height 86
click at [233, 348] on strong "FSC: Current rate is 42%, subject to change based on time of pick up/delivery L…" at bounding box center [498, 338] width 651 height 81
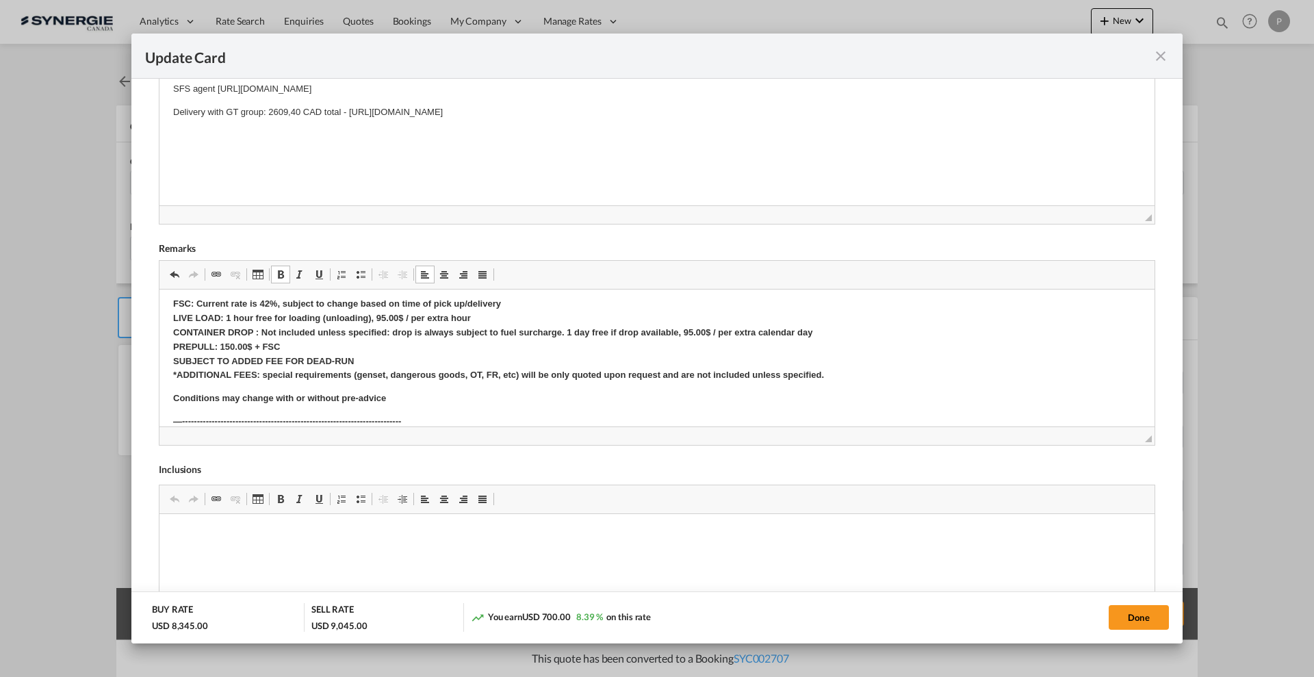
click at [226, 343] on strong "FSC: Current rate is 42%, subject to change based on time of pick up/delivery L…" at bounding box center [498, 338] width 651 height 81
click at [337, 329] on strong "FSC: Current rate is 42%, subject to change based on time of pick up/delivery L…" at bounding box center [498, 338] width 651 height 81
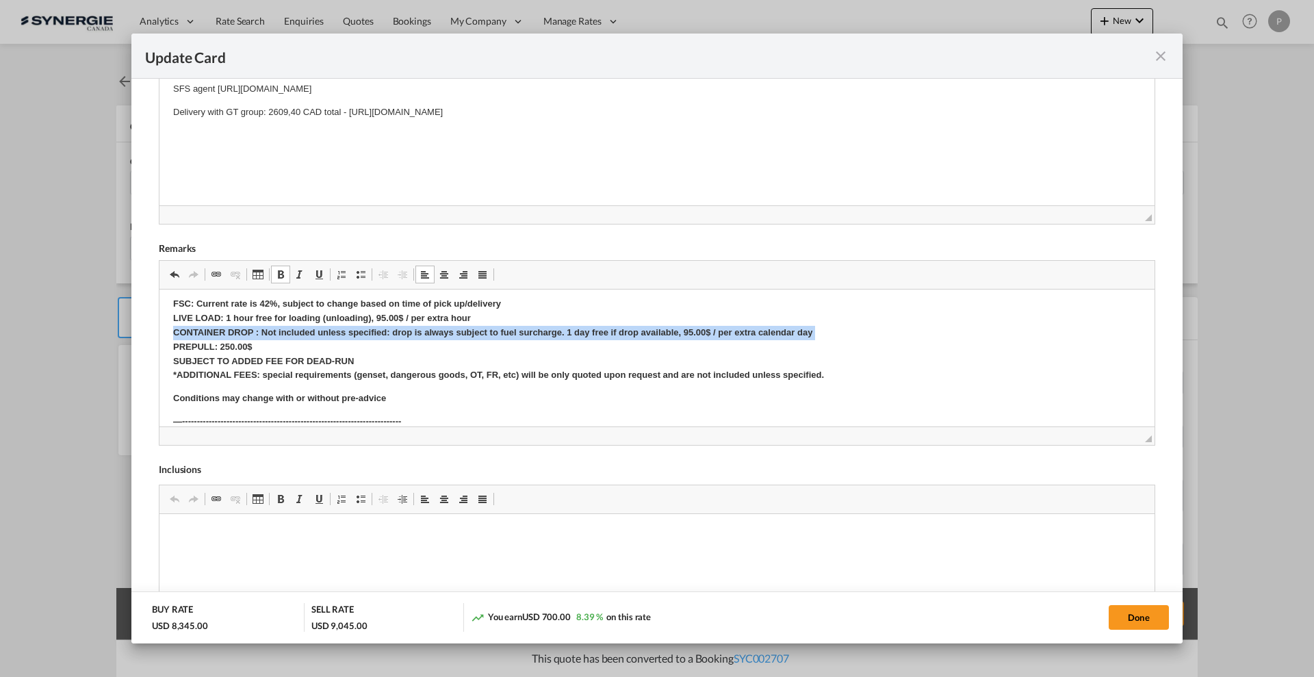
click at [337, 329] on strong "FSC: Current rate is 42%, subject to change based on time of pick up/delivery L…" at bounding box center [498, 338] width 651 height 81
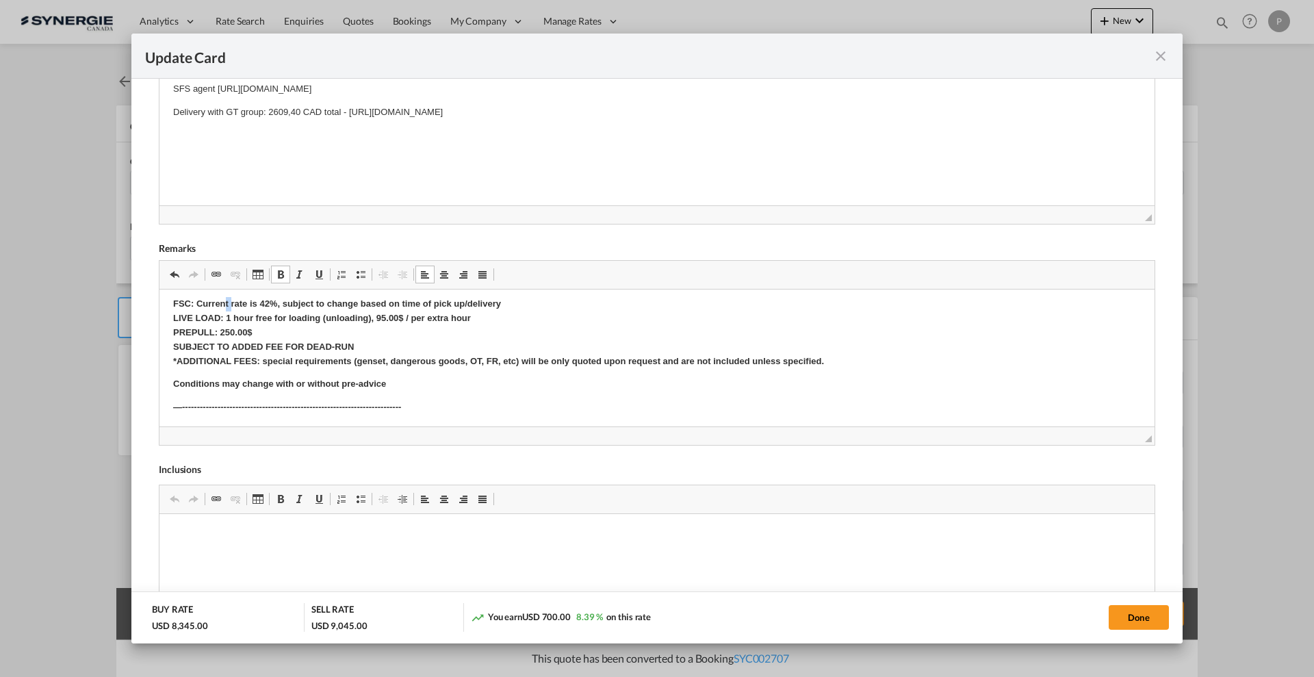
click at [228, 311] on p "FSC: Current rate is 42%, subject to change based on time of pick up/delivery L…" at bounding box center [656, 332] width 967 height 71
click at [226, 316] on strong "FSC: Current rate is 42%, subject to change based on time of pick up/delivery L…" at bounding box center [498, 331] width 651 height 67
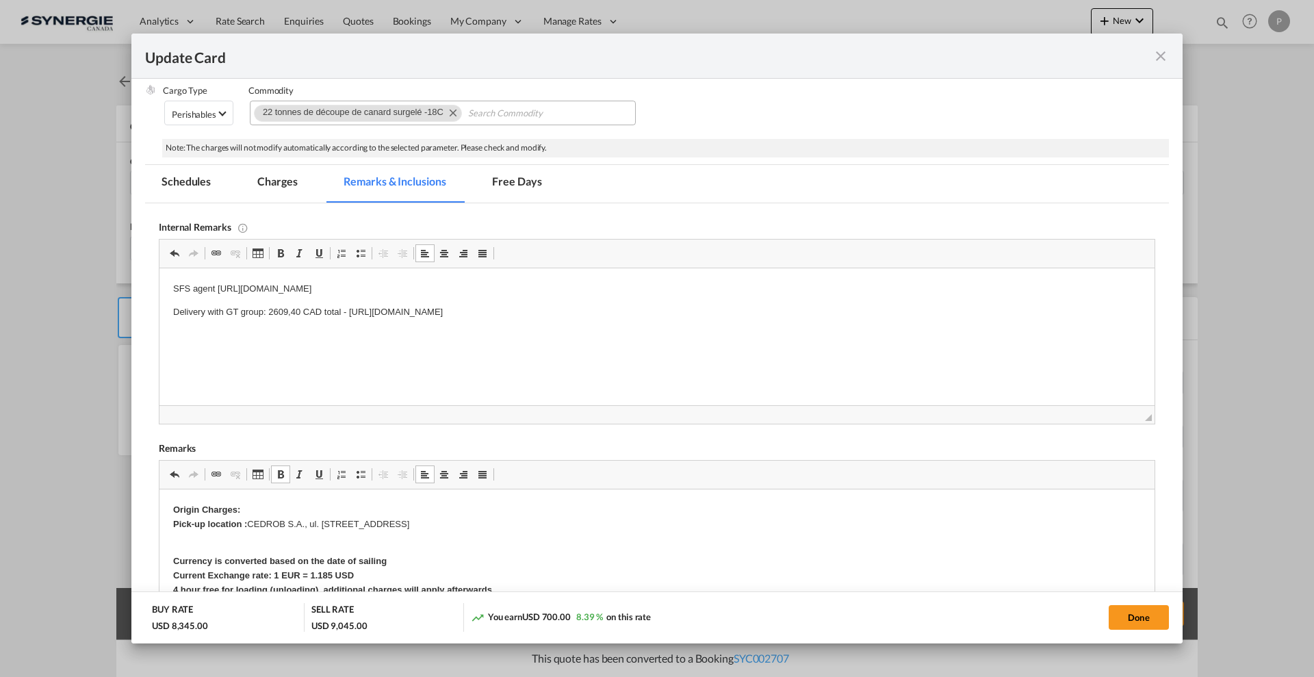
scroll to position [0, 0]
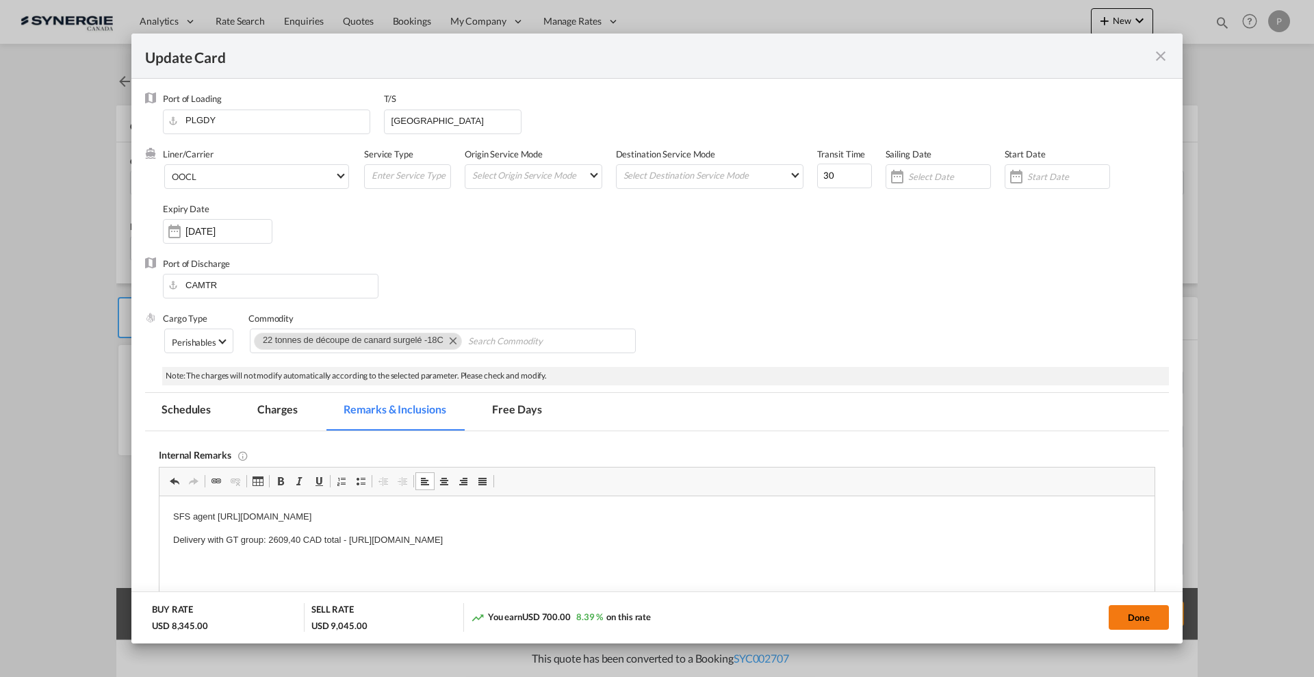
click at [1127, 616] on button "Done" at bounding box center [1138, 617] width 60 height 25
type input "10 Oct 2025"
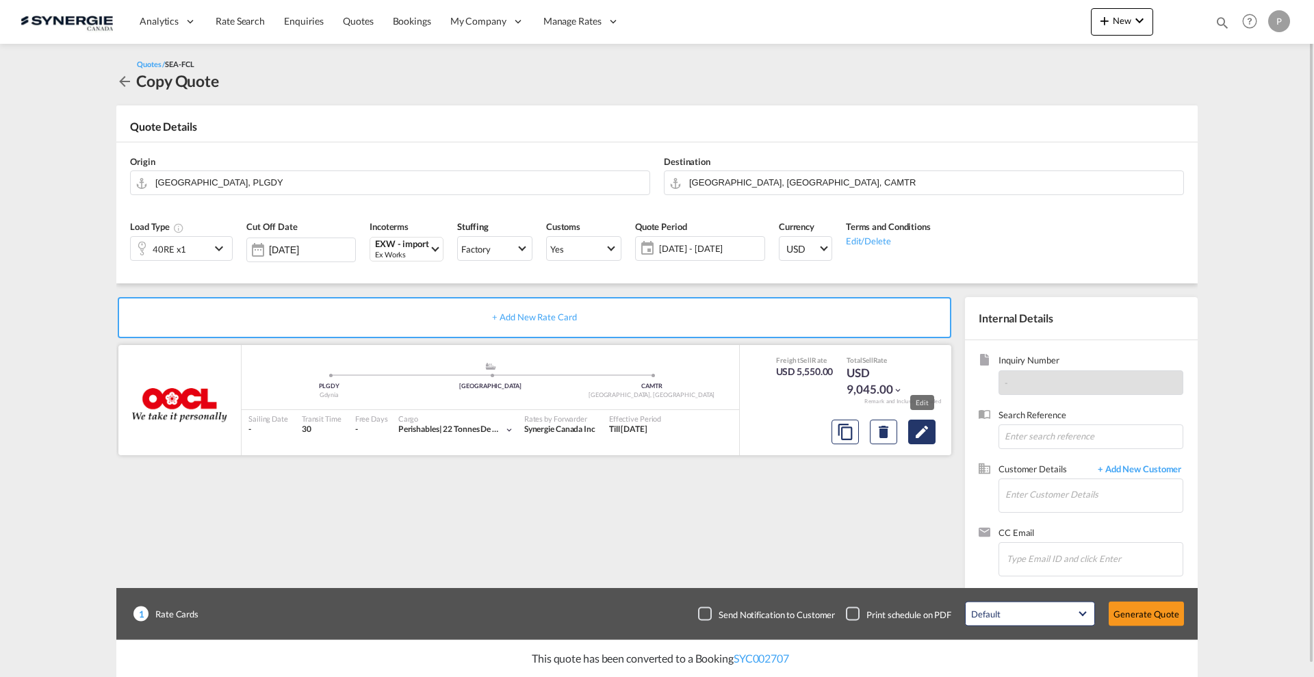
click at [913, 428] on md-icon "Edit" at bounding box center [921, 431] width 16 height 16
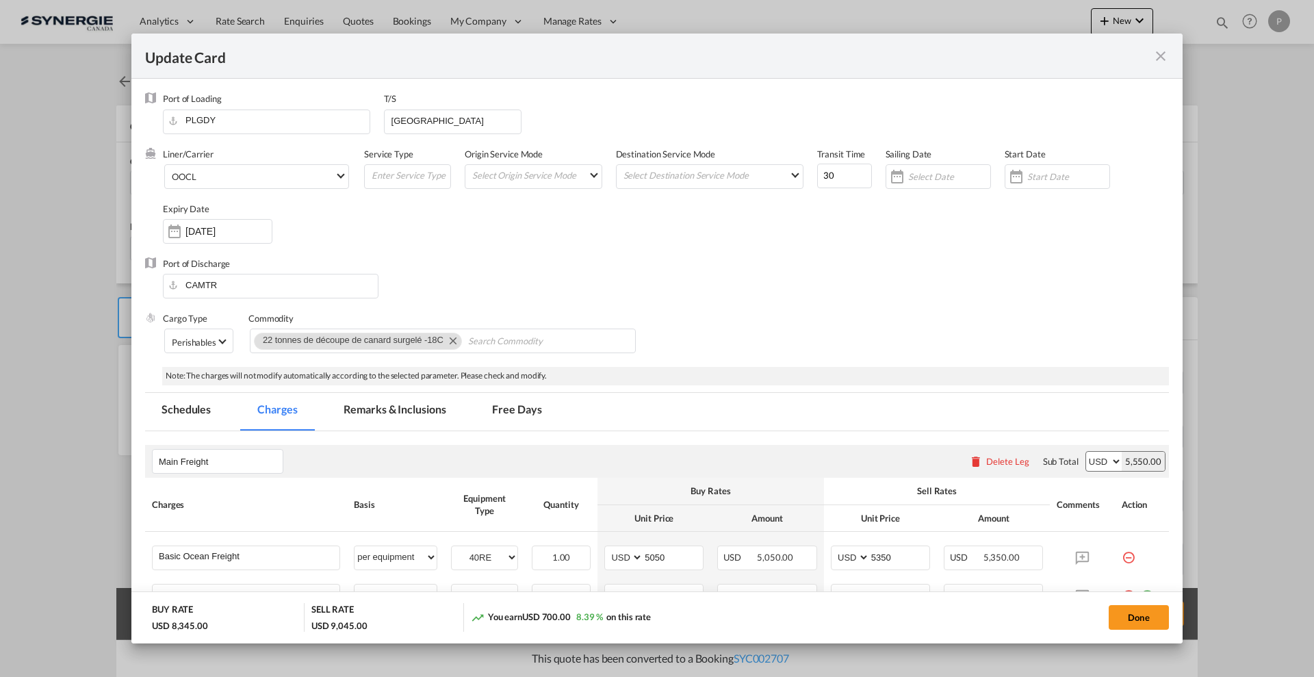
click at [395, 404] on md-tab-item "Remarks & Inclusions" at bounding box center [394, 412] width 135 height 38
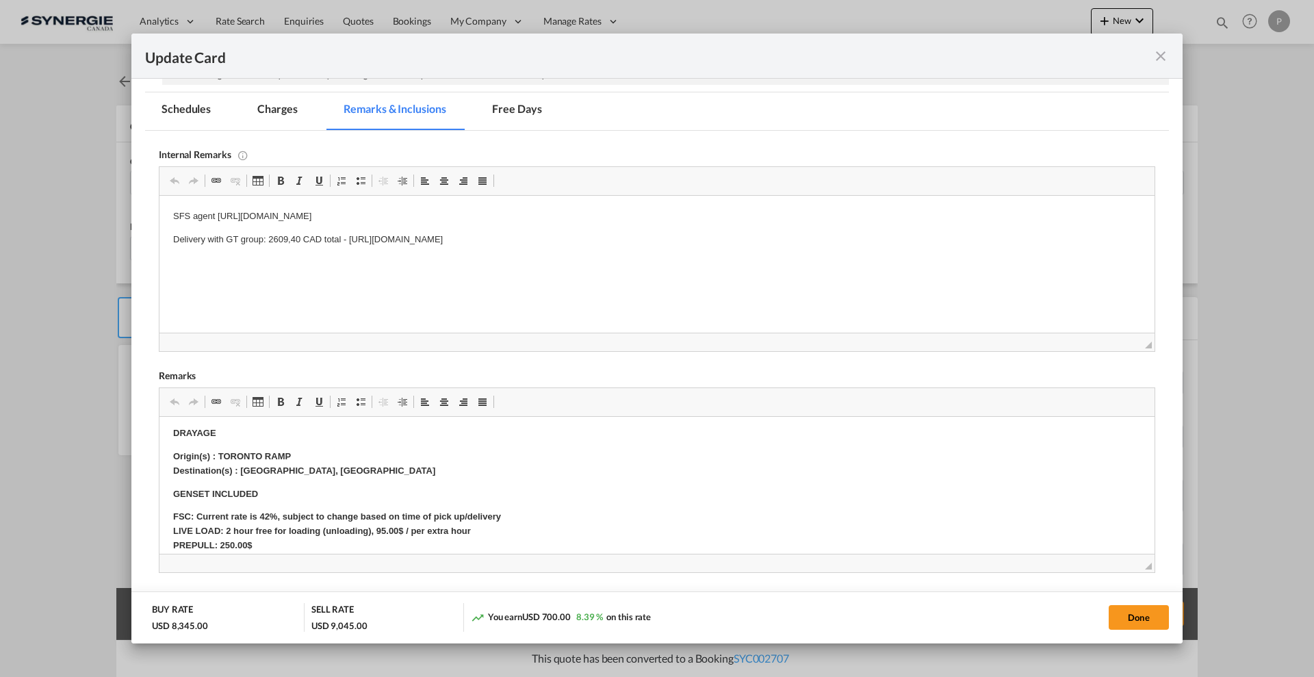
scroll to position [171, 0]
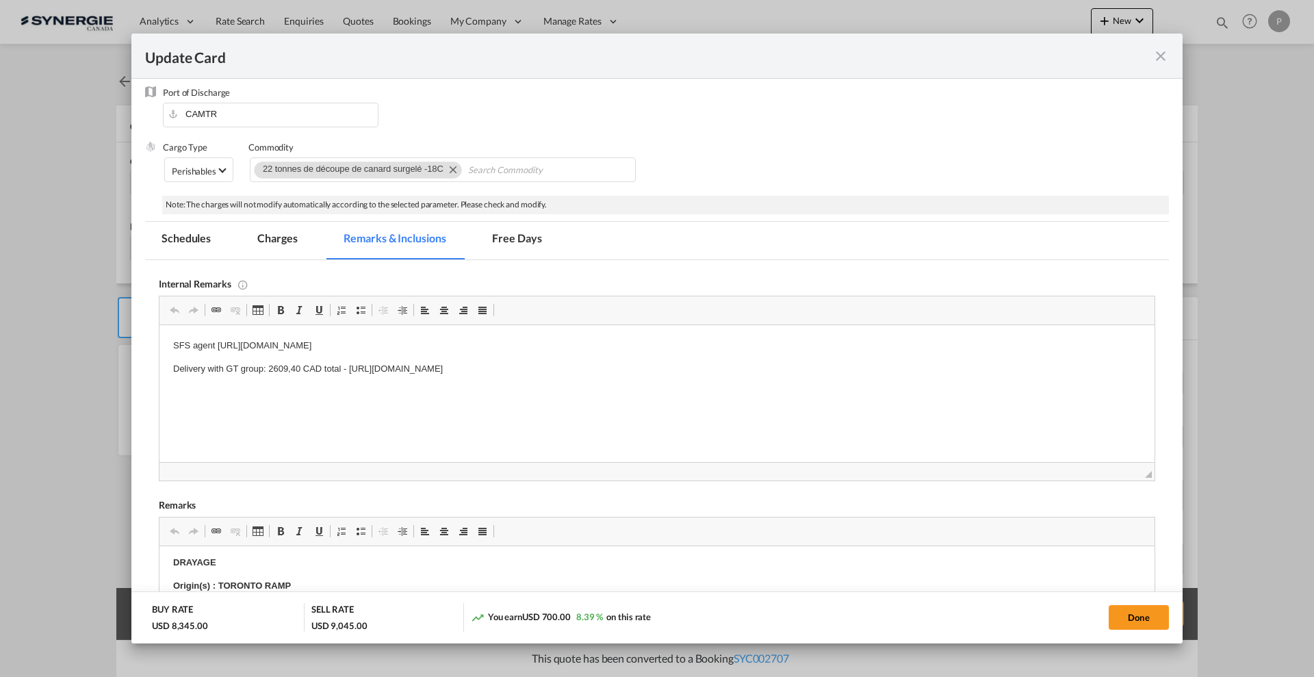
drag, startPoint x: 402, startPoint y: 60, endPoint x: 298, endPoint y: 243, distance: 210.2
click at [298, 243] on md-tab-item "Charges" at bounding box center [277, 241] width 73 height 38
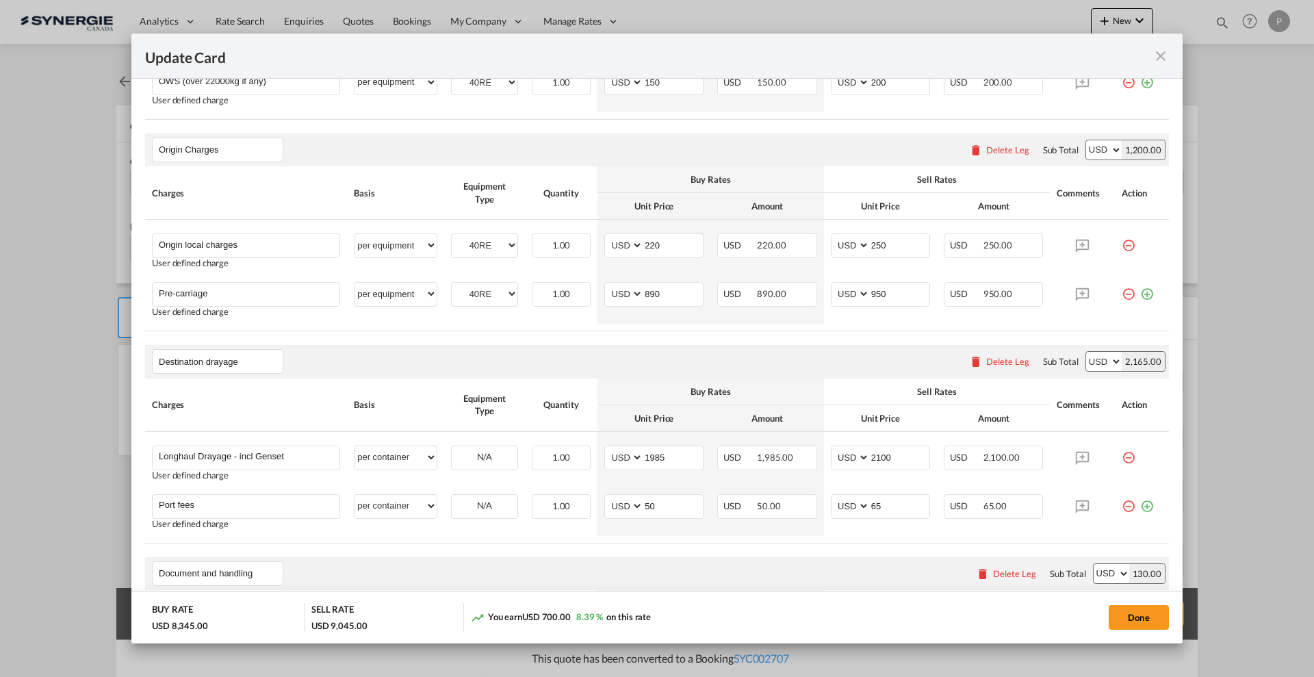
scroll to position [599, 0]
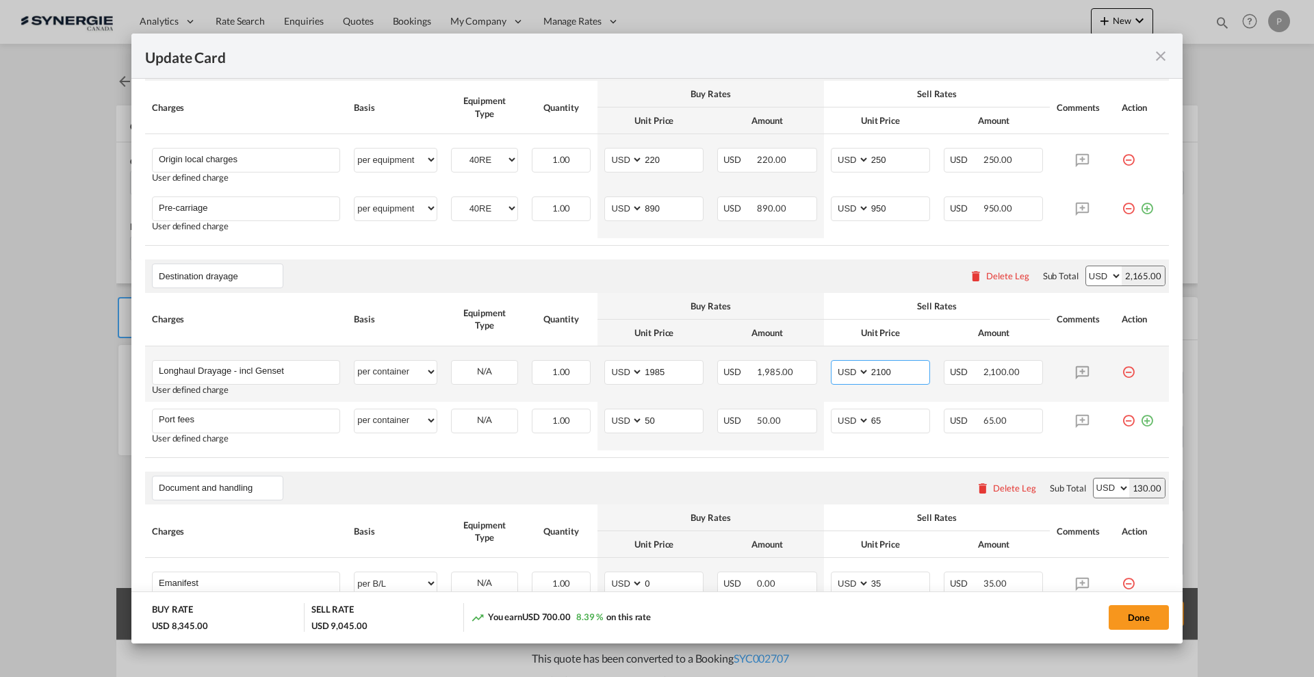
click at [878, 368] on input "2100" at bounding box center [900, 371] width 60 height 21
type input "2150"
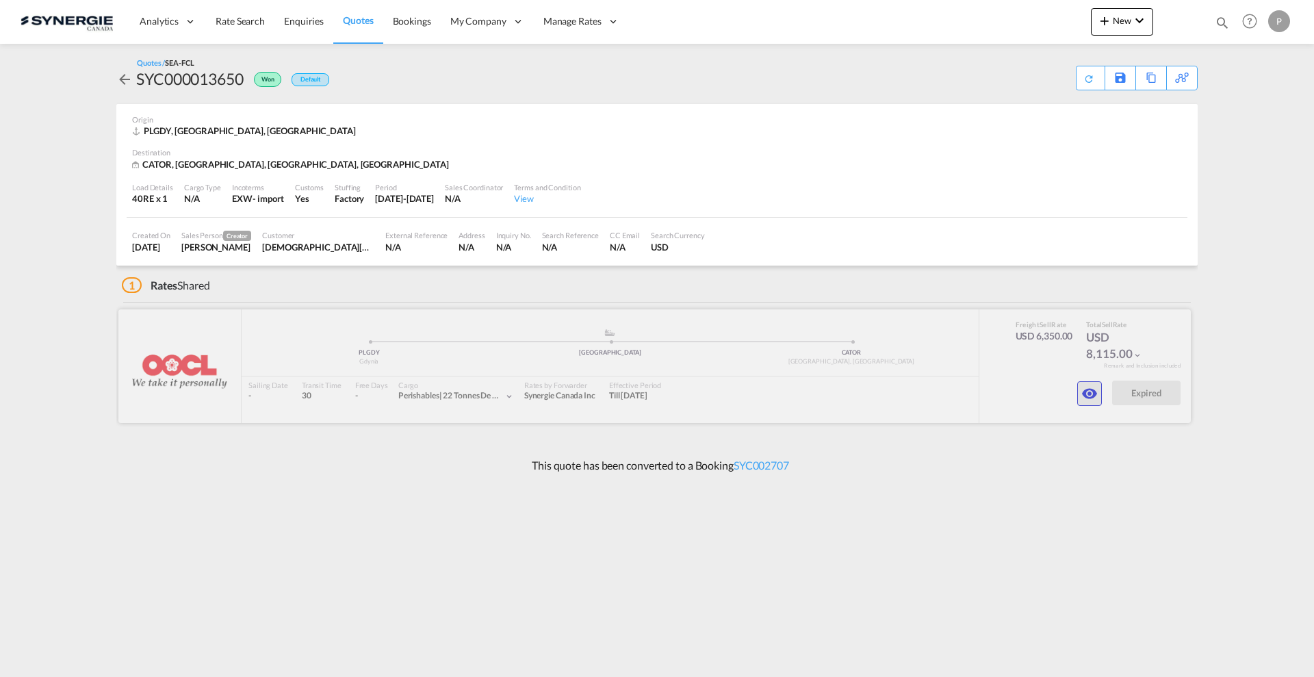
click at [1086, 392] on md-icon "icon-eye" at bounding box center [1089, 393] width 16 height 16
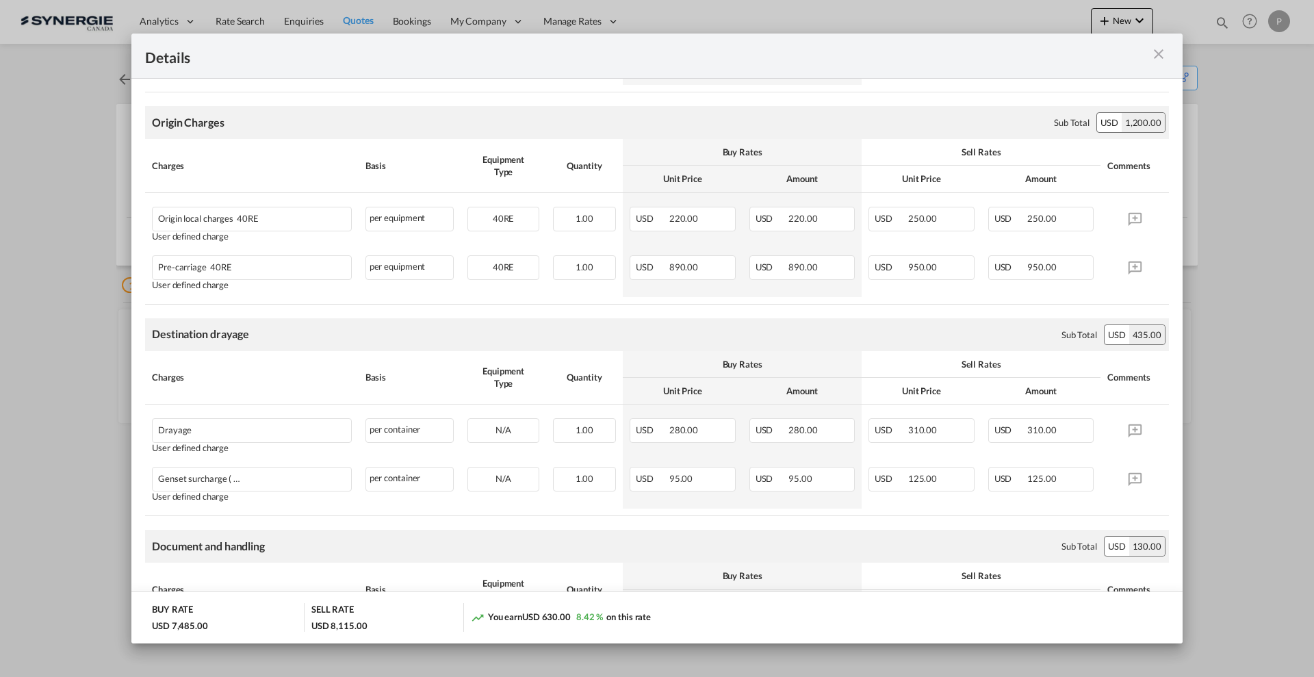
scroll to position [513, 0]
